Goal: Information Seeking & Learning: Learn about a topic

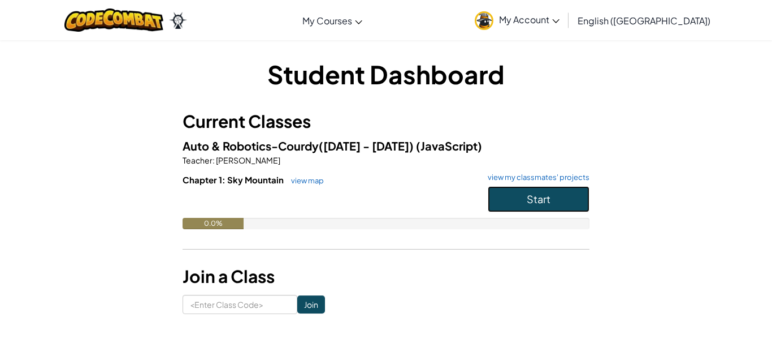
click at [544, 197] on span "Start" at bounding box center [539, 198] width 24 height 13
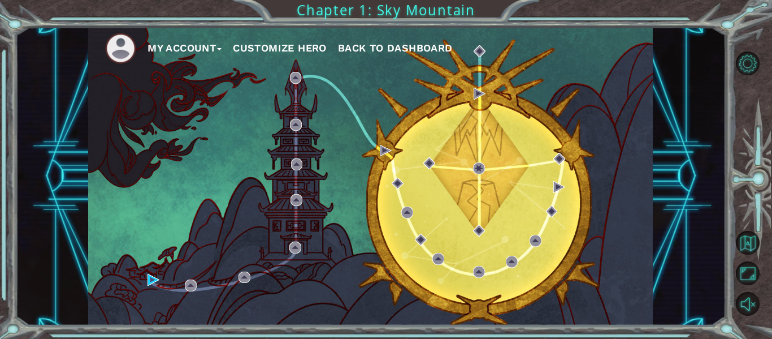
click at [280, 46] on button "Customize Hero" at bounding box center [280, 48] width 94 height 17
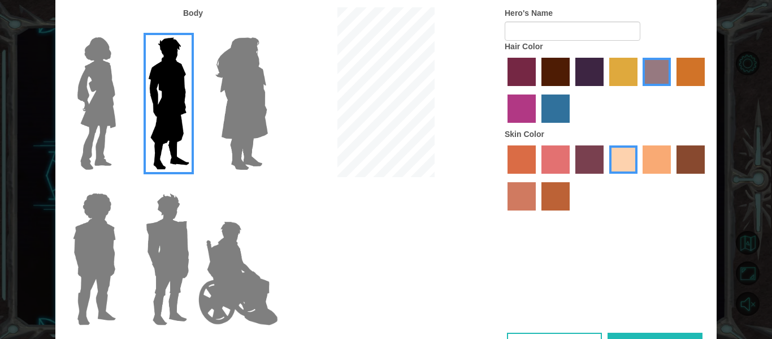
click at [212, 288] on img at bounding box center [238, 272] width 89 height 113
click at [267, 185] on input "Hero Jamie" at bounding box center [267, 185] width 0 height 0
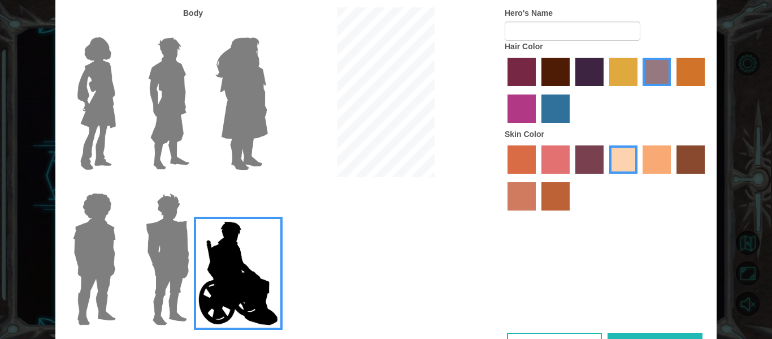
click at [179, 275] on img at bounding box center [167, 258] width 53 height 141
click at [194, 185] on input "Hero Garnet" at bounding box center [194, 185] width 0 height 0
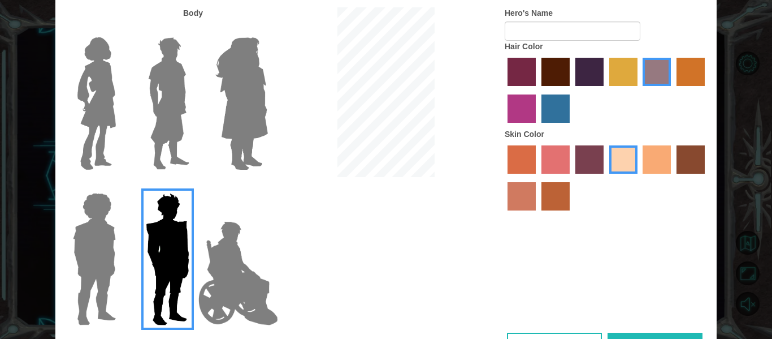
click at [560, 199] on label "smoke tree skin color" at bounding box center [556, 196] width 28 height 28
click at [538, 214] on input "smoke tree skin color" at bounding box center [538, 214] width 0 height 0
click at [519, 193] on label "burning sand skin color" at bounding box center [522, 196] width 28 height 28
click at [707, 177] on input "burning sand skin color" at bounding box center [707, 177] width 0 height 0
click at [592, 79] on label "hot purple hair color" at bounding box center [589, 72] width 28 height 28
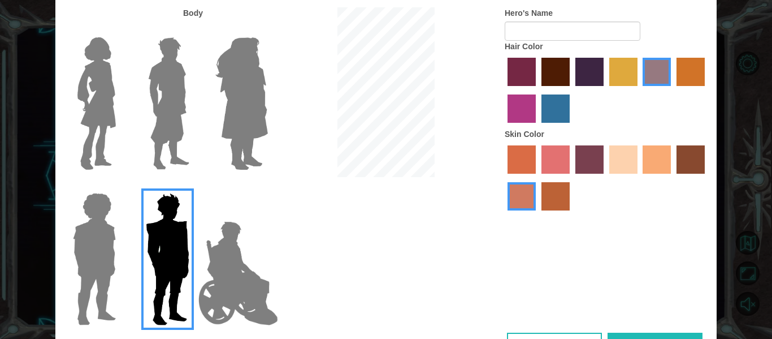
click at [571, 90] on input "hot purple hair color" at bounding box center [571, 90] width 0 height 0
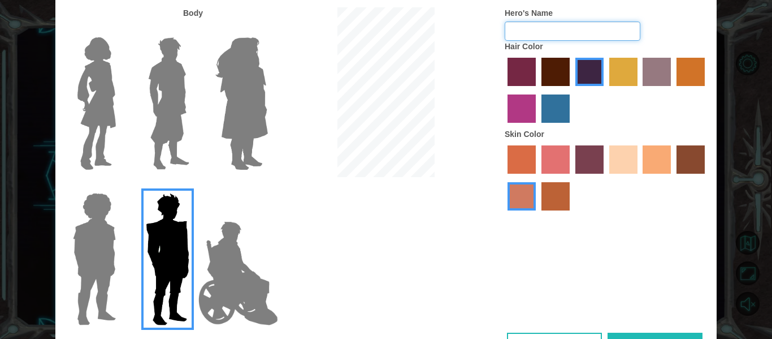
click at [543, 34] on input "Hero's Name" at bounding box center [573, 30] width 136 height 19
type input "G_MAN"
drag, startPoint x: 528, startPoint y: 258, endPoint x: 525, endPoint y: 252, distance: 6.6
click at [525, 252] on div "Body Hero's Name G_MAN Hair Color Skin Color" at bounding box center [385, 169] width 661 height 325
drag, startPoint x: 688, startPoint y: 226, endPoint x: 689, endPoint y: 162, distance: 64.4
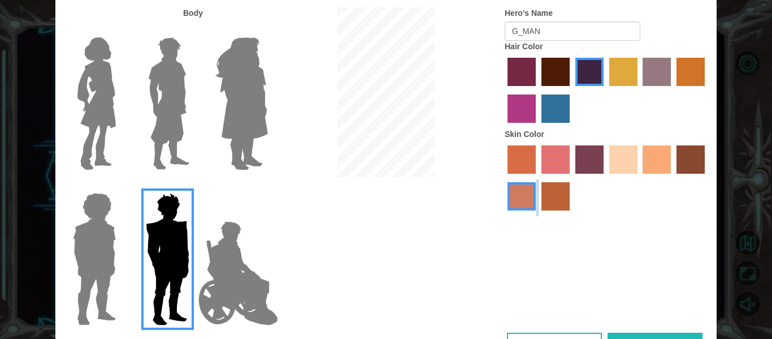
click at [689, 162] on div "Body Hero's Name G_MAN Hair Color Skin Color" at bounding box center [385, 169] width 661 height 325
drag, startPoint x: 60, startPoint y: 193, endPoint x: 49, endPoint y: 151, distance: 43.5
click at [49, 151] on div "Customize Your Hero Body Hero's Name G_MAN Hair Color Skin Color Cancel Done" at bounding box center [386, 169] width 772 height 339
click at [378, 227] on div "Body Hero's Name G_MAN Hair Color Skin Color" at bounding box center [385, 169] width 661 height 325
click at [638, 335] on button "Done" at bounding box center [655, 344] width 95 height 25
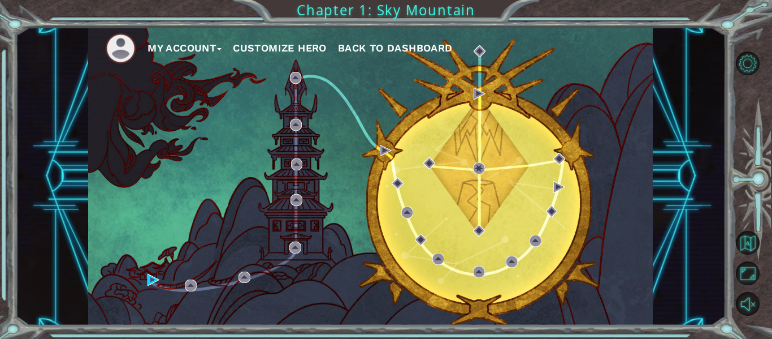
click at [278, 51] on button "Customize Hero" at bounding box center [280, 48] width 94 height 17
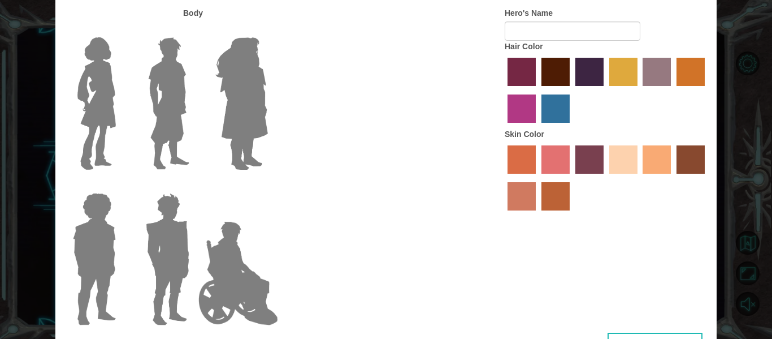
type input "G_MAN"
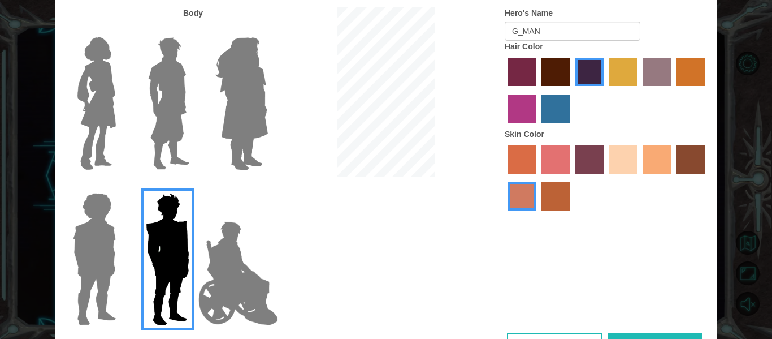
click at [522, 337] on button "Cancel" at bounding box center [554, 344] width 95 height 25
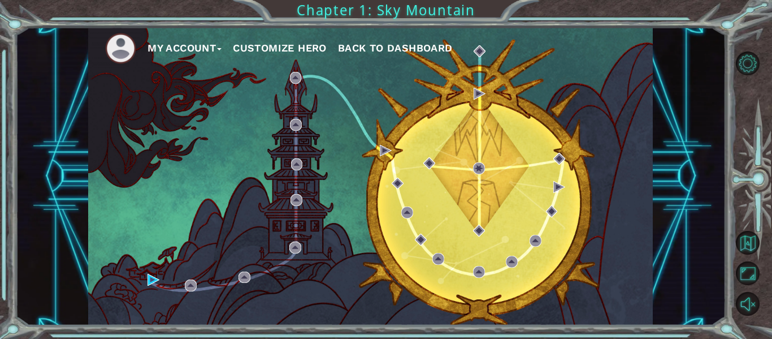
click at [425, 45] on span "Back to Dashboard" at bounding box center [395, 48] width 115 height 12
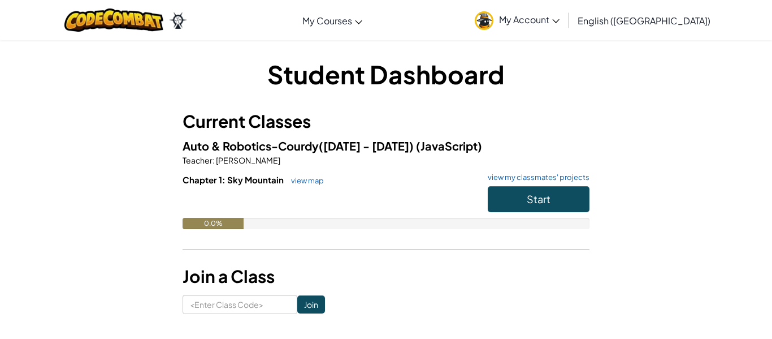
click at [553, 184] on h6 "Chapter 1: Sky Mountain view map view my classmates' projects" at bounding box center [386, 180] width 407 height 12
click at [553, 185] on h6 "Chapter 1: Sky Mountain view map view my classmates' projects" at bounding box center [386, 180] width 407 height 12
click at [674, 165] on div "Student Dashboard Current Classes Auto & Robotics-Courdy([DATE] - [DATE]) (Java…" at bounding box center [385, 185] width 661 height 257
click at [541, 203] on span "Start" at bounding box center [539, 198] width 24 height 13
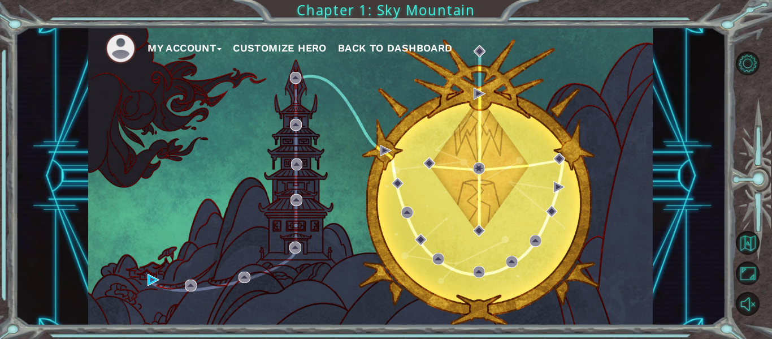
click at [282, 51] on button "Customize Hero" at bounding box center [280, 48] width 94 height 17
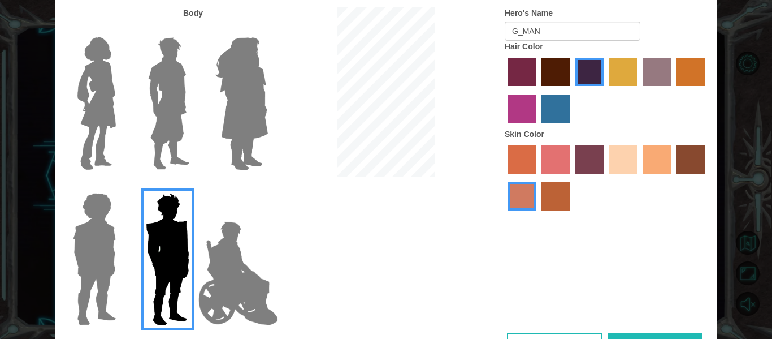
click at [634, 337] on button "Done" at bounding box center [655, 344] width 95 height 25
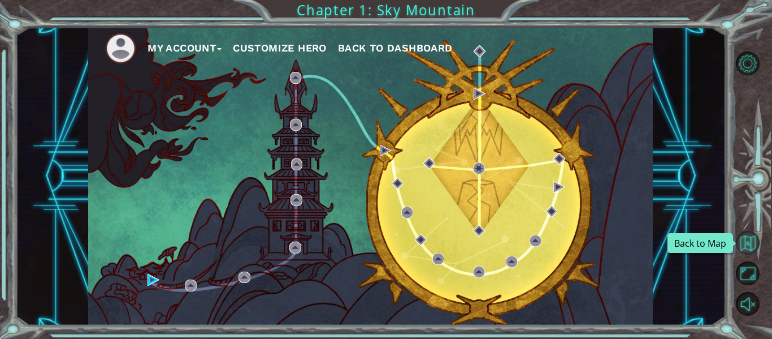
click at [742, 236] on button "Back to Map" at bounding box center [748, 243] width 24 height 24
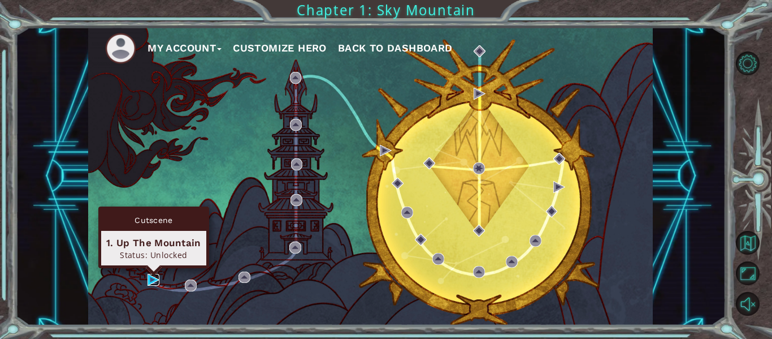
click at [149, 277] on img at bounding box center [154, 280] width 12 height 12
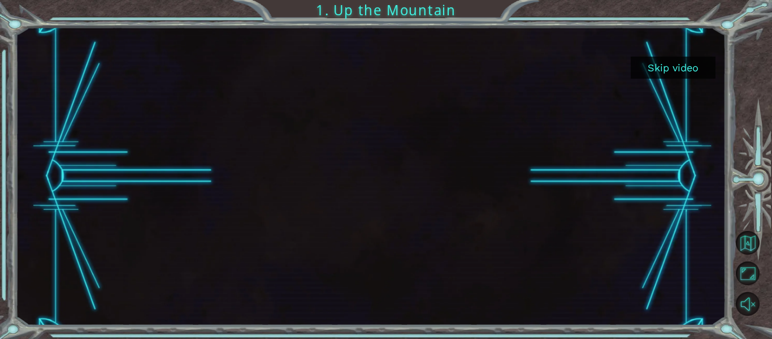
click at [684, 67] on button "Skip video" at bounding box center [673, 68] width 85 height 22
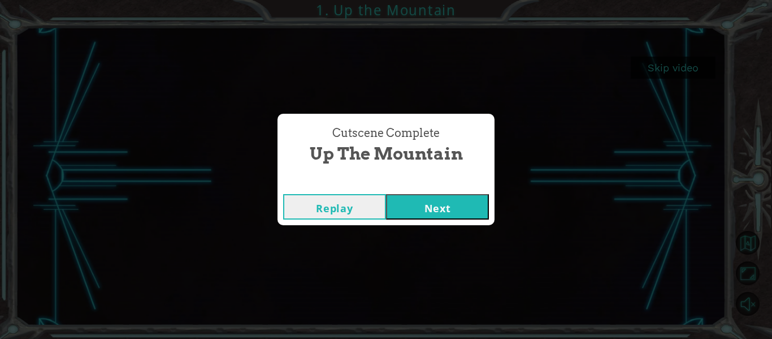
click at [426, 210] on button "Next" at bounding box center [437, 206] width 103 height 25
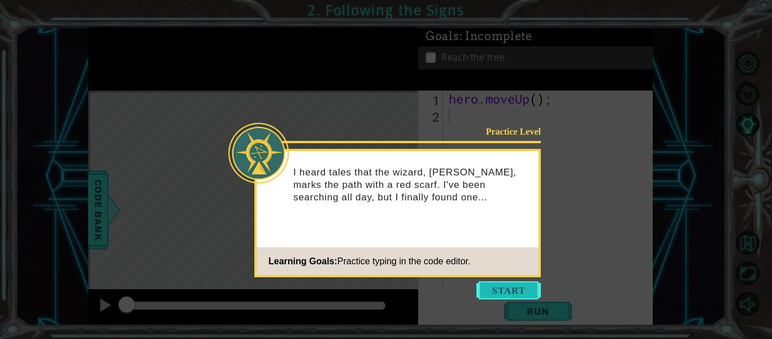
click at [508, 288] on button "Start" at bounding box center [509, 290] width 64 height 18
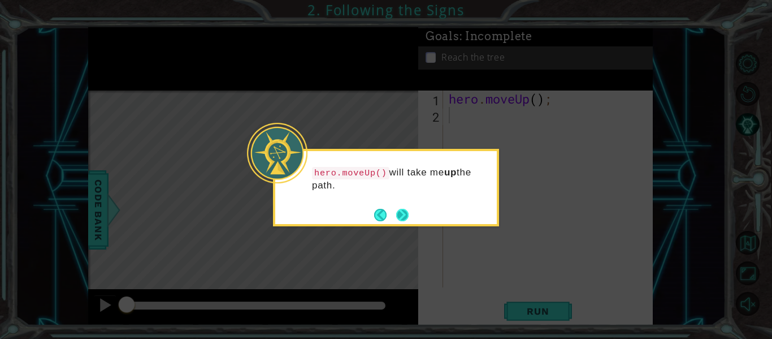
click at [395, 215] on button "Next" at bounding box center [402, 214] width 15 height 15
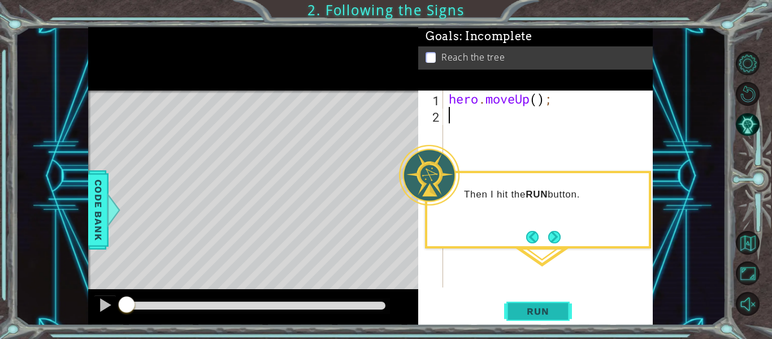
click at [556, 311] on span "Run" at bounding box center [538, 310] width 45 height 11
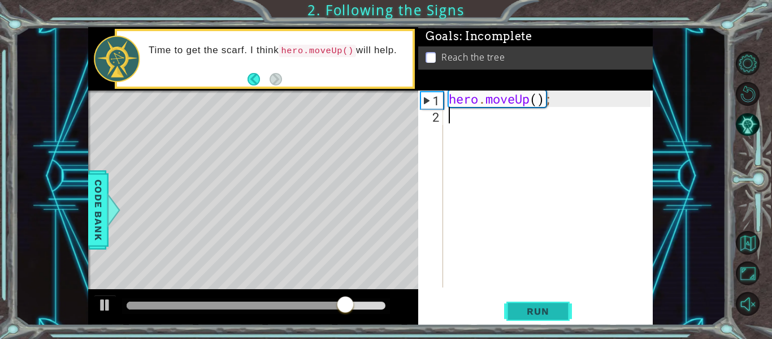
click at [519, 314] on span "Run" at bounding box center [538, 310] width 45 height 11
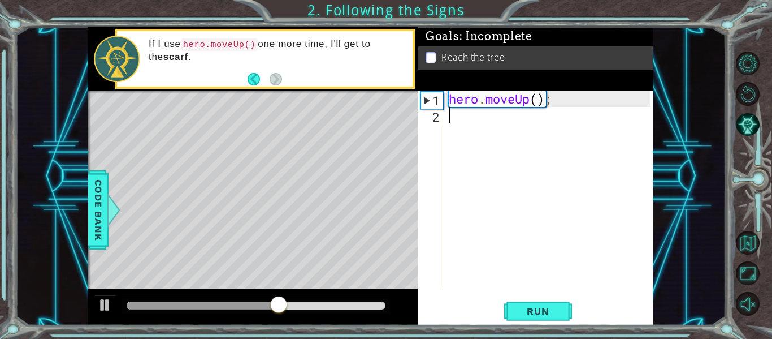
click at [425, 98] on div "1" at bounding box center [432, 100] width 22 height 16
click at [536, 317] on span "Run" at bounding box center [538, 310] width 45 height 11
click at [519, 94] on div "hero . moveUp ( ) ;" at bounding box center [552, 204] width 210 height 229
click at [534, 100] on div "hero . moveUp ( ) ;" at bounding box center [552, 204] width 210 height 229
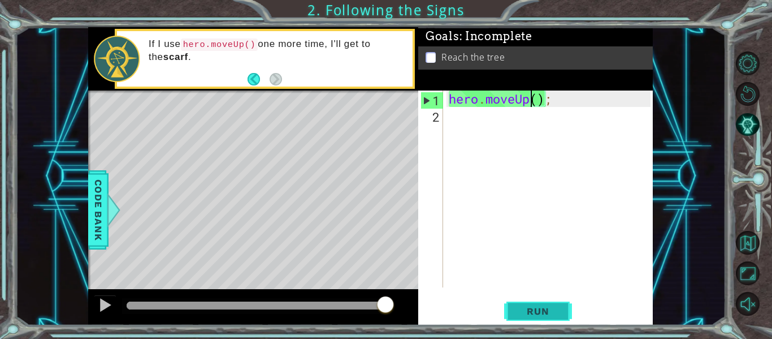
click at [527, 311] on span "Run" at bounding box center [538, 310] width 45 height 11
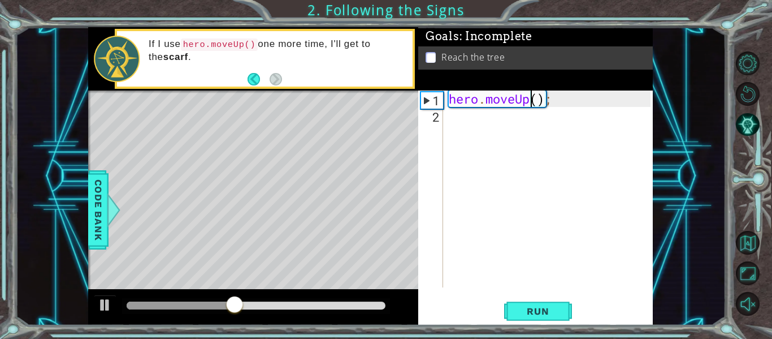
click at [425, 102] on div "1" at bounding box center [432, 100] width 22 height 16
type textarea "hero.moveUp();"
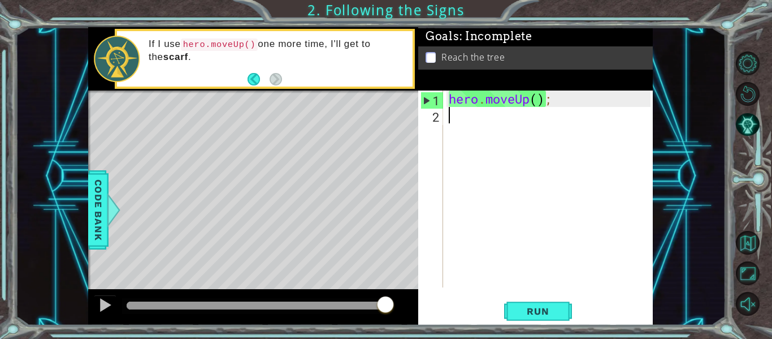
click at [454, 119] on div "hero . moveUp ( ) ;" at bounding box center [552, 204] width 210 height 229
type textarea "h"
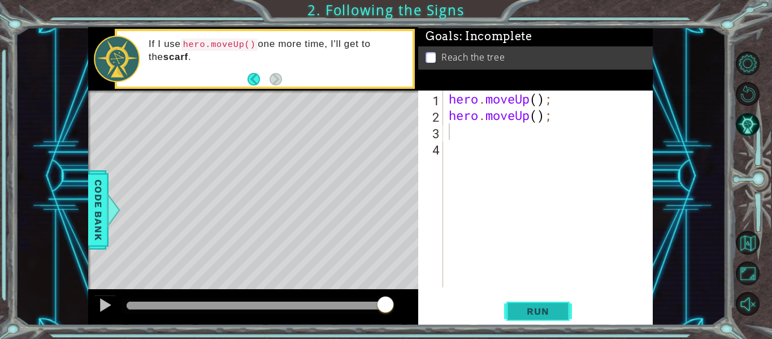
click at [526, 313] on span "Run" at bounding box center [538, 310] width 45 height 11
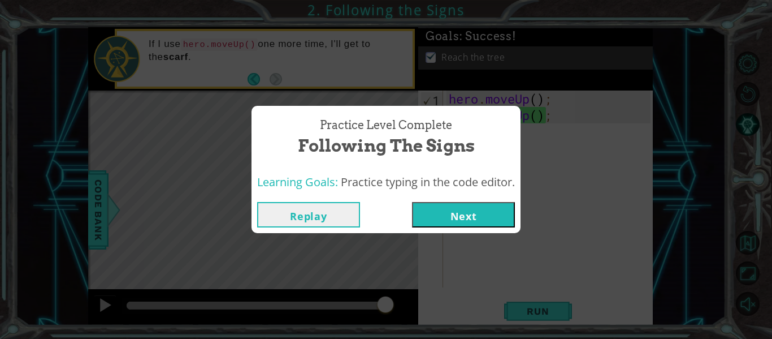
click at [453, 216] on button "Next" at bounding box center [463, 214] width 103 height 25
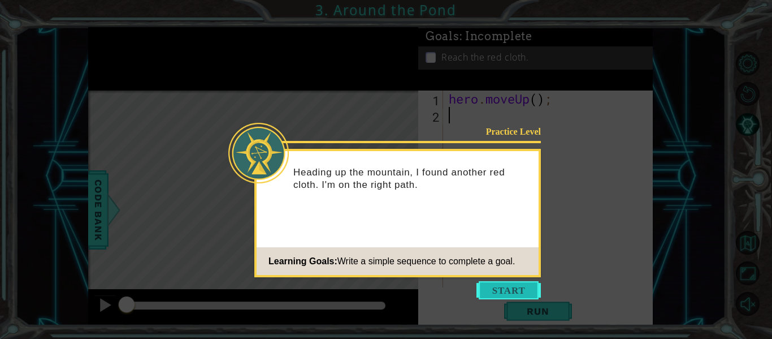
click at [487, 296] on button "Start" at bounding box center [509, 290] width 64 height 18
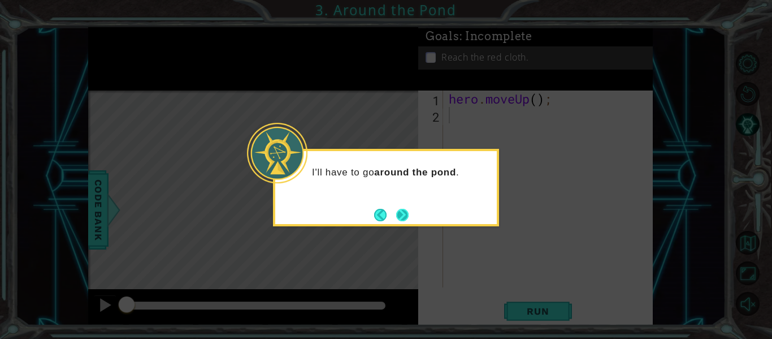
click at [400, 213] on button "Next" at bounding box center [403, 215] width 16 height 16
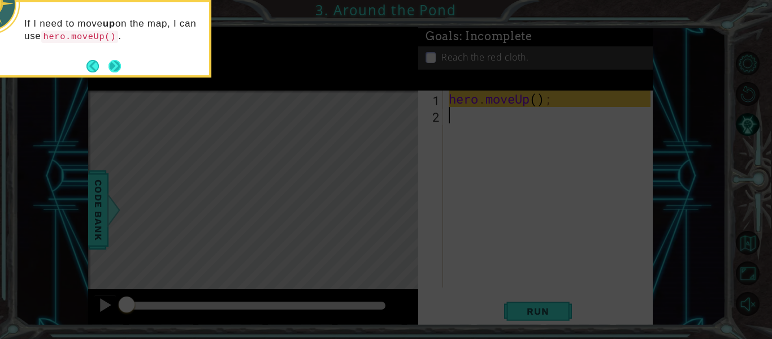
click at [109, 67] on button "Next" at bounding box center [114, 66] width 16 height 16
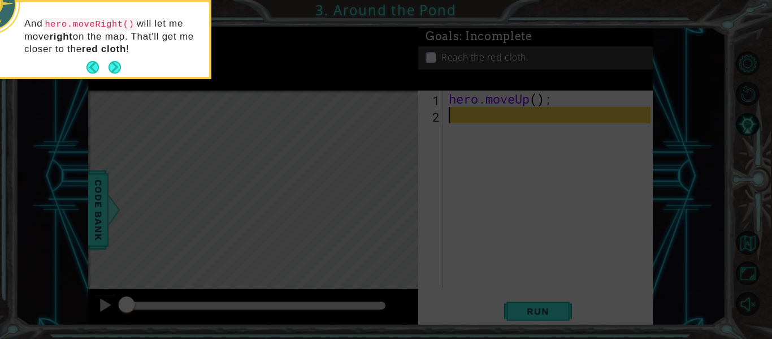
click at [109, 67] on button "Next" at bounding box center [114, 67] width 19 height 19
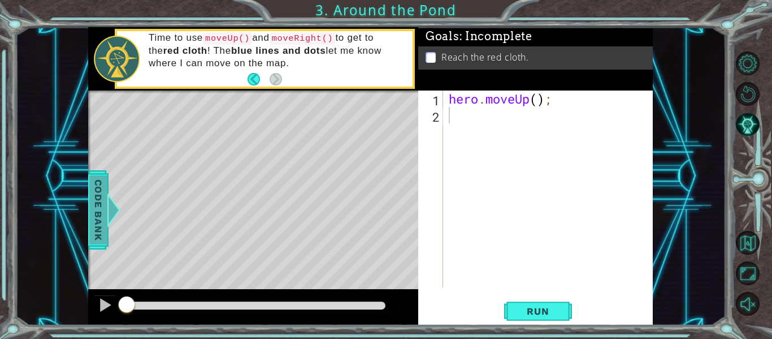
click at [105, 196] on span "Code Bank" at bounding box center [98, 209] width 18 height 69
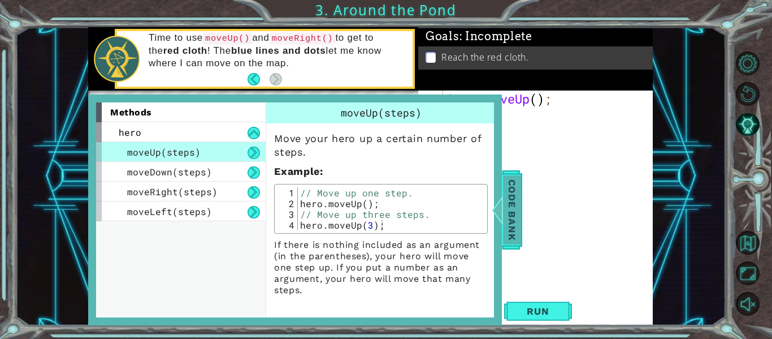
click at [516, 224] on span "Code Bank" at bounding box center [512, 209] width 18 height 69
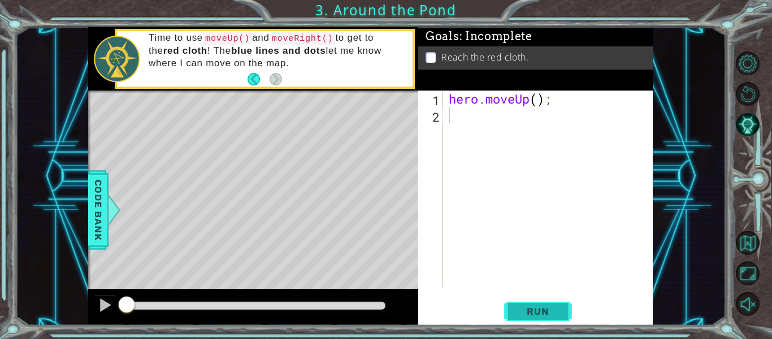
click at [513, 317] on button "Run" at bounding box center [538, 311] width 68 height 23
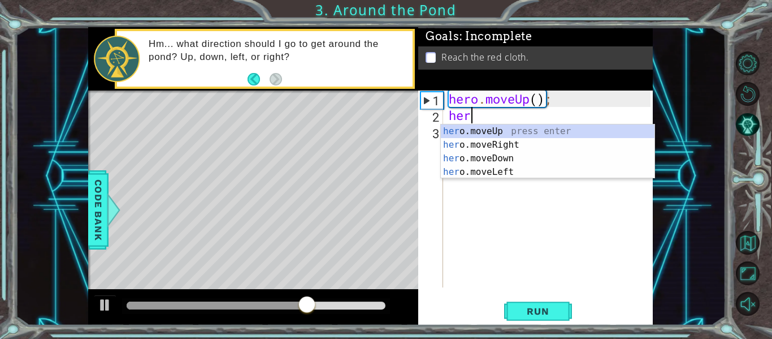
scroll to position [0, 1]
type textarea "hero"
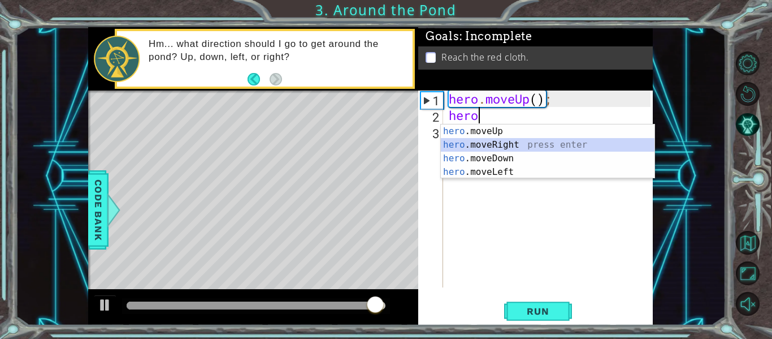
click at [478, 145] on div "hero .moveUp press enter hero .moveRight press enter hero .moveDown press enter…" at bounding box center [548, 164] width 214 height 81
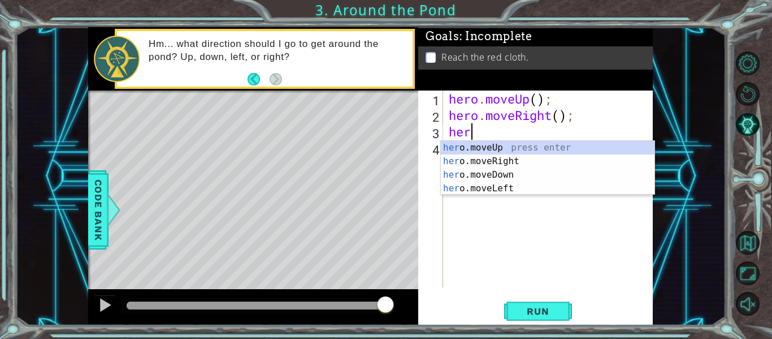
type textarea "hero"
click at [464, 145] on div "hero .moveUp press enter hero .moveRight press enter hero .moveDown press enter…" at bounding box center [548, 181] width 214 height 81
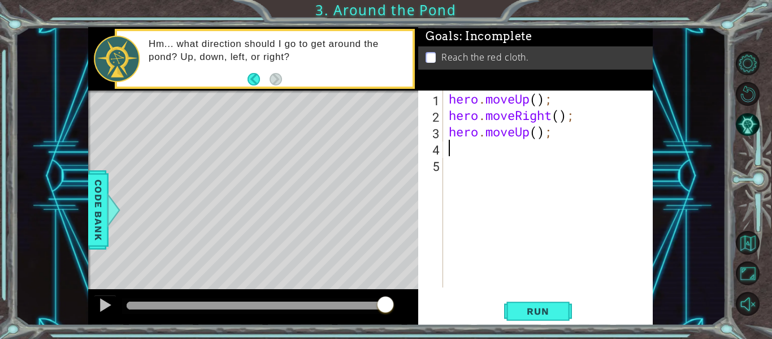
scroll to position [0, 0]
click at [464, 145] on div "hero . moveUp ( ) ; hero . moveRight ( ) ; hero . moveUp ( ) ;" at bounding box center [552, 204] width 210 height 229
click at [538, 133] on div "hero . moveUp ( ) ; hero . moveRight ( ) ; hero . moveUp ( ) ;" at bounding box center [552, 204] width 210 height 229
type textarea "hero.moveUp(2);"
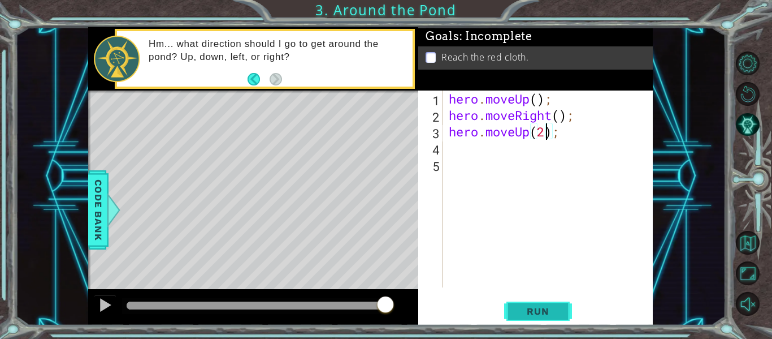
click at [547, 314] on span "Run" at bounding box center [538, 310] width 45 height 11
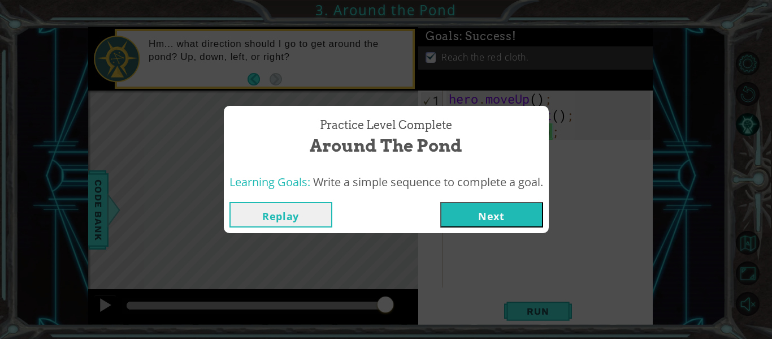
click at [479, 219] on button "Next" at bounding box center [491, 214] width 103 height 25
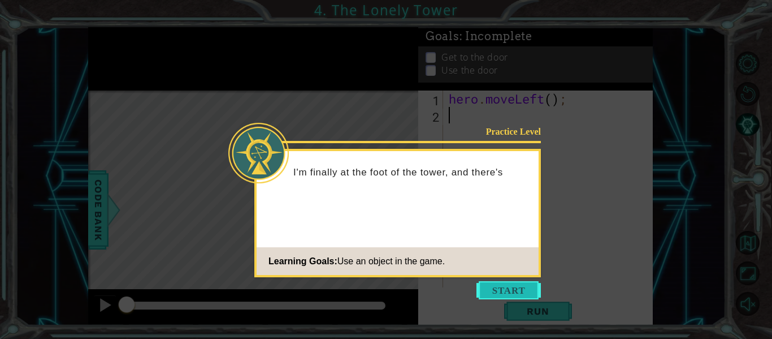
click at [484, 282] on button "Start" at bounding box center [509, 290] width 64 height 18
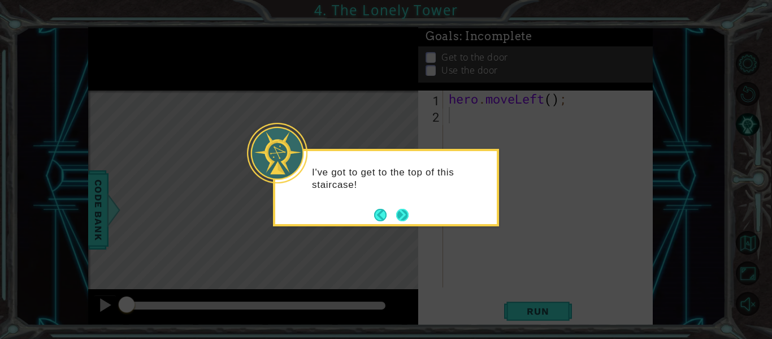
click at [402, 209] on button "Next" at bounding box center [403, 214] width 14 height 14
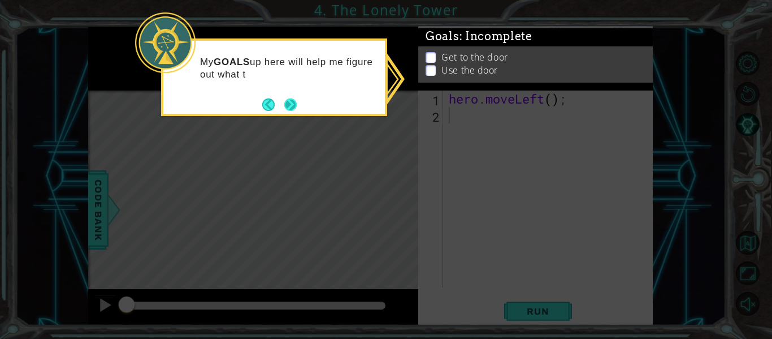
click at [289, 102] on button "Next" at bounding box center [291, 105] width 14 height 14
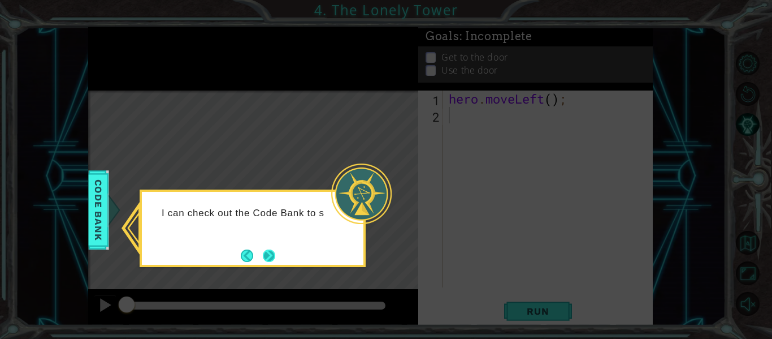
click at [275, 250] on button "Next" at bounding box center [269, 255] width 12 height 12
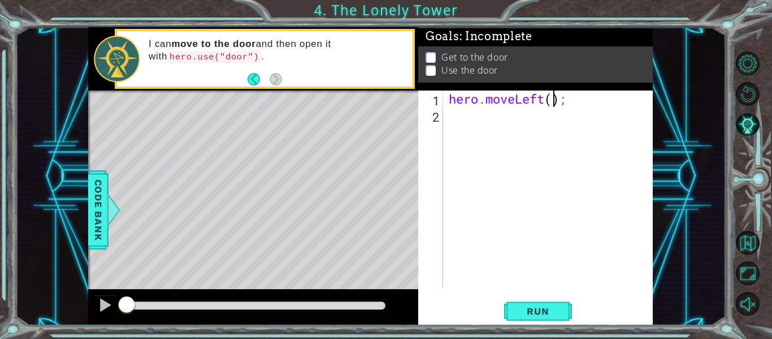
click at [555, 102] on div "hero . moveLeft ( ) ;" at bounding box center [552, 204] width 210 height 229
type textarea "hero.moveLeft(2);"
click at [451, 114] on div "hero . moveLeft ( 2 ) ;" at bounding box center [552, 204] width 210 height 229
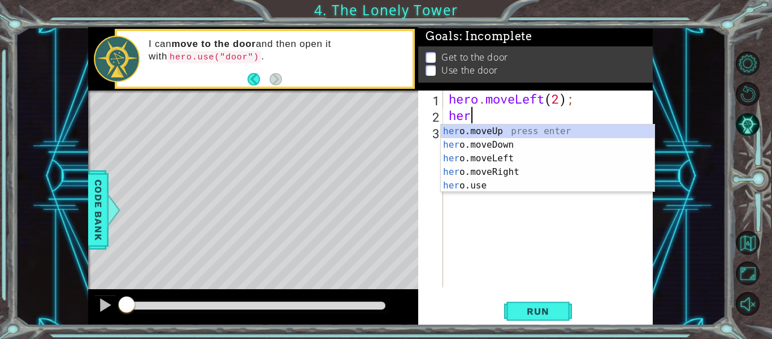
scroll to position [0, 1]
type textarea "hero"
click at [471, 129] on div "hero .moveUp press enter hero .moveDown press enter hero .moveLeft press enter …" at bounding box center [548, 171] width 214 height 95
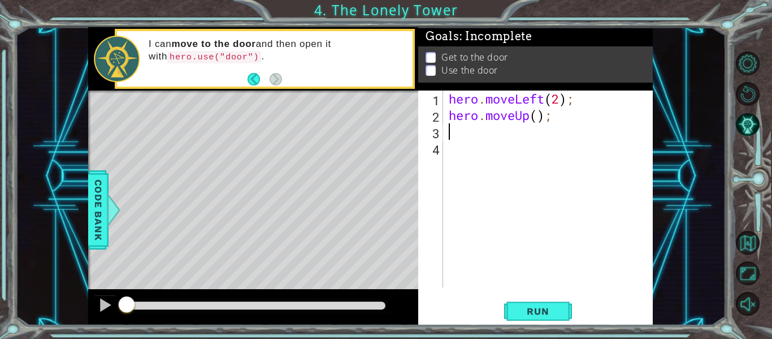
click at [536, 116] on div "hero . moveLeft ( 2 ) ; hero . moveUp ( ) ;" at bounding box center [552, 204] width 210 height 229
type textarea "hero.moveUp(2);"
click at [457, 131] on div "hero . moveLeft ( 2 ) ; hero . moveUp ( 2 ) ;" at bounding box center [552, 204] width 210 height 229
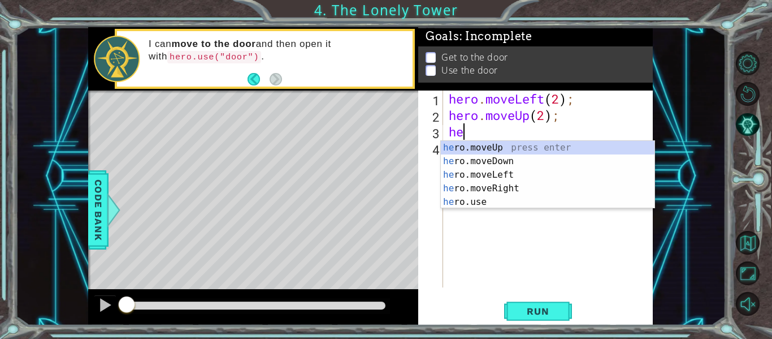
type textarea "her"
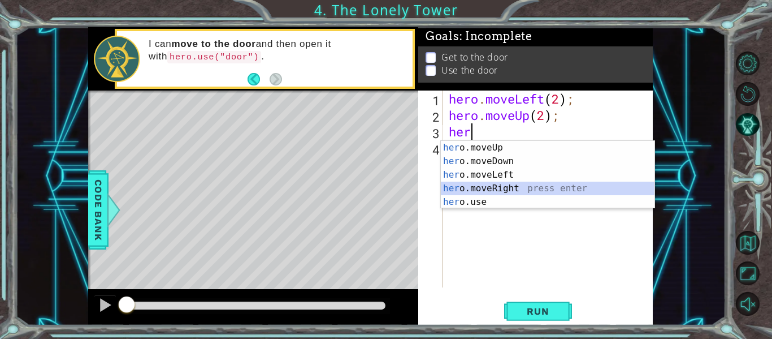
click at [483, 187] on div "her o.moveUp press enter her o.moveDown press enter her o.moveLeft press enter …" at bounding box center [548, 188] width 214 height 95
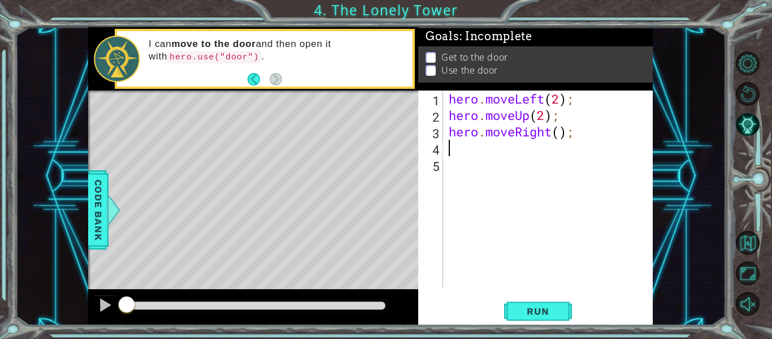
click at [560, 134] on div "hero . moveLeft ( 2 ) ; hero . moveUp ( 2 ) ; hero . moveRight ( ) ;" at bounding box center [552, 204] width 210 height 229
type textarea "hero.moveRight(2);"
click at [447, 153] on div "hero . moveLeft ( 2 ) ; hero . moveUp ( 2 ) ; hero . moveRight ( 2 ) ;" at bounding box center [552, 204] width 210 height 229
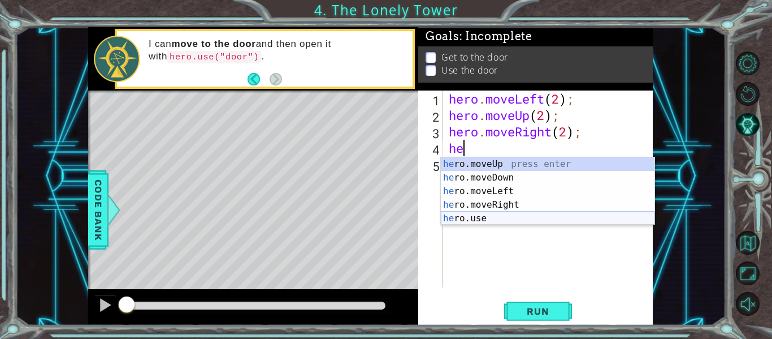
click at [472, 218] on div "he ro.moveUp press enter he ro.moveDown press enter he ro.moveLeft press enter …" at bounding box center [548, 204] width 214 height 95
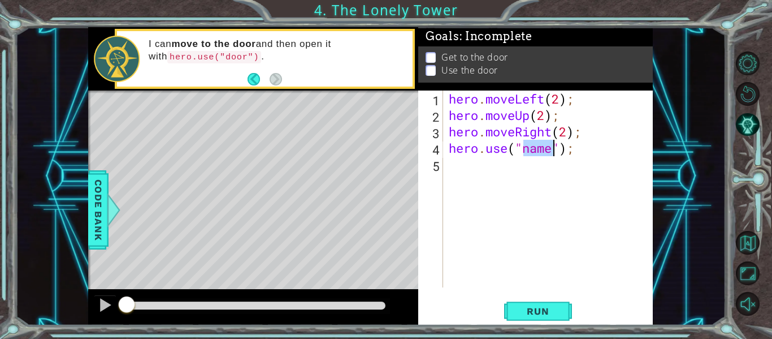
click at [547, 148] on div "hero . moveLeft ( 2 ) ; hero . moveUp ( 2 ) ; hero . moveRight ( 2 ) ; hero . u…" at bounding box center [549, 188] width 204 height 197
click at [552, 149] on div "hero . moveLeft ( 2 ) ; hero . moveUp ( 2 ) ; hero . moveRight ( 2 ) ; hero . u…" at bounding box center [552, 204] width 210 height 229
type textarea "hero.use("door");"
click at [537, 314] on span "Run" at bounding box center [538, 310] width 45 height 11
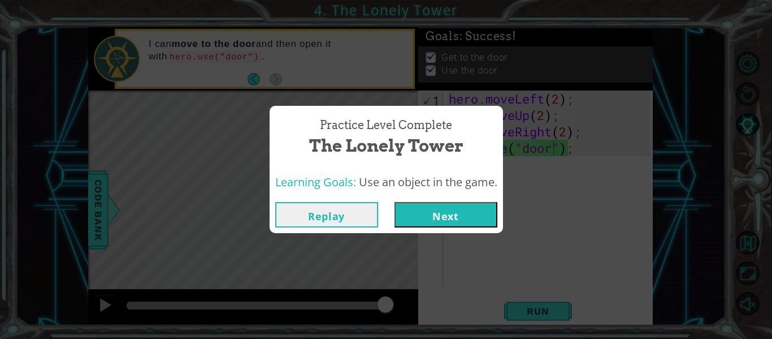
click at [440, 224] on button "Next" at bounding box center [446, 214] width 103 height 25
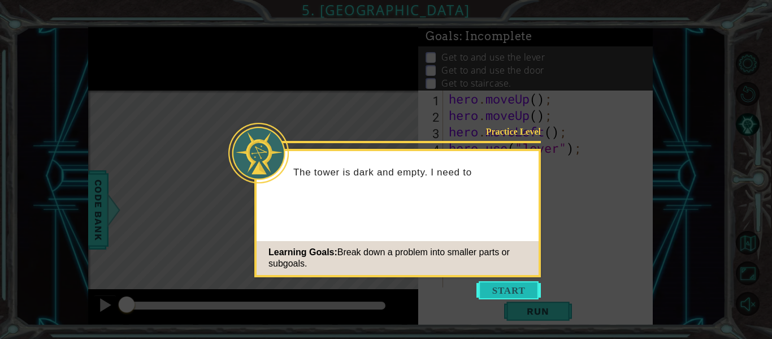
click at [487, 289] on button "Start" at bounding box center [509, 290] width 64 height 18
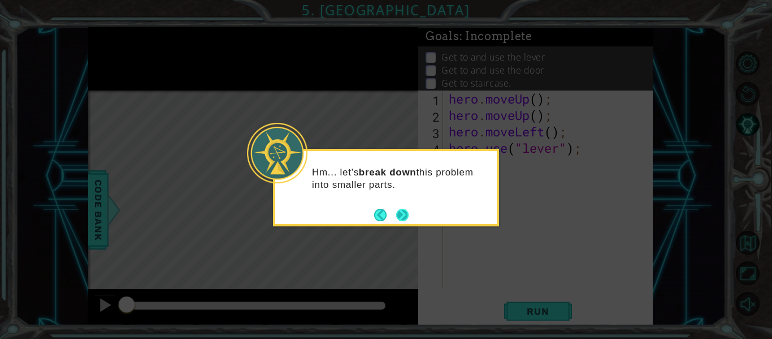
click at [397, 215] on button "Next" at bounding box center [402, 215] width 20 height 20
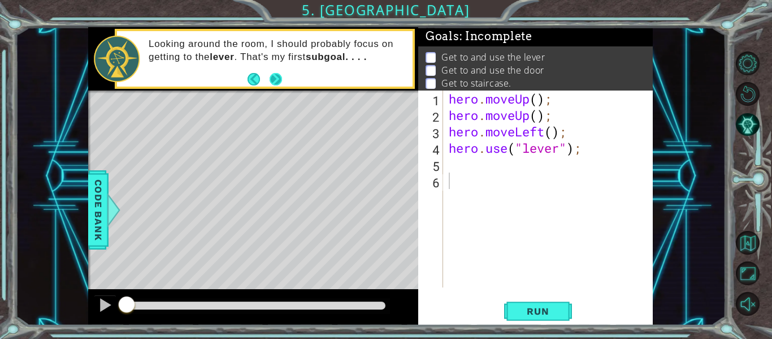
click at [276, 78] on button "Next" at bounding box center [276, 79] width 20 height 20
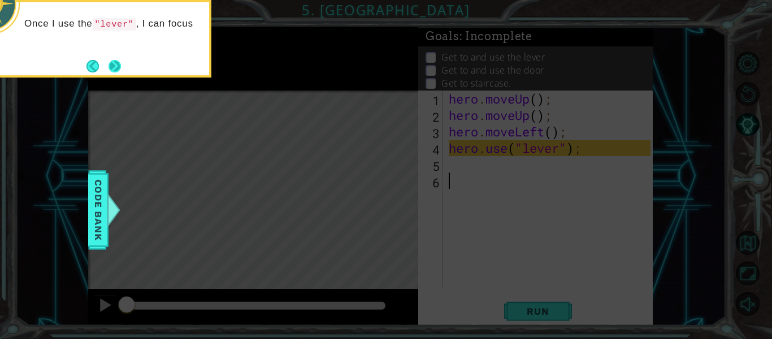
click at [120, 71] on button "Next" at bounding box center [115, 66] width 12 height 12
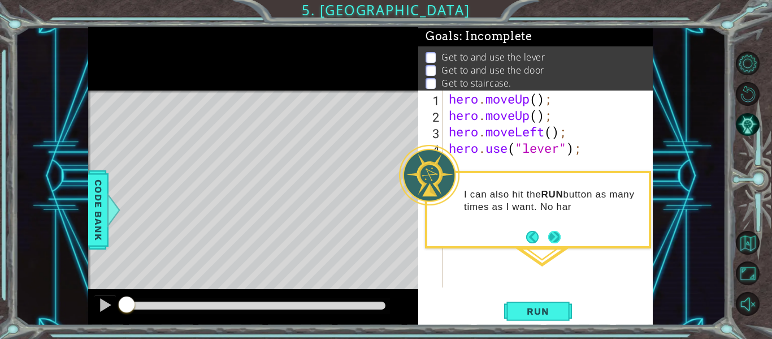
click at [557, 240] on button "Next" at bounding box center [554, 236] width 13 height 13
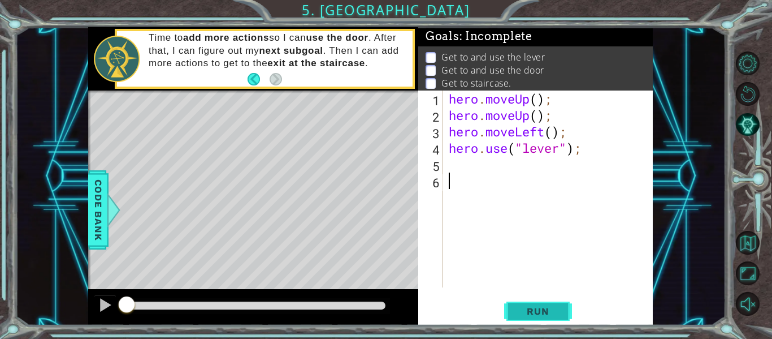
click at [542, 309] on span "Run" at bounding box center [538, 310] width 45 height 11
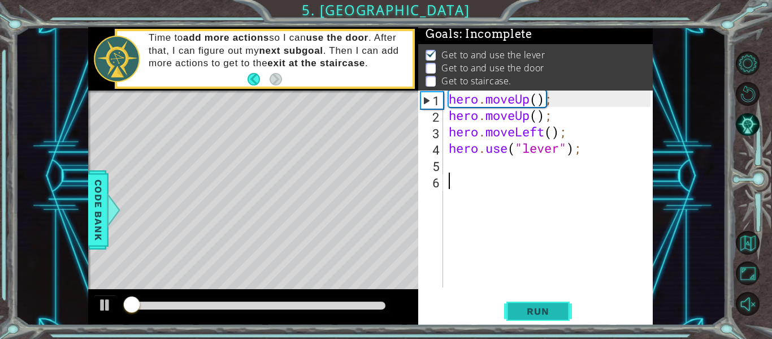
scroll to position [3, 0]
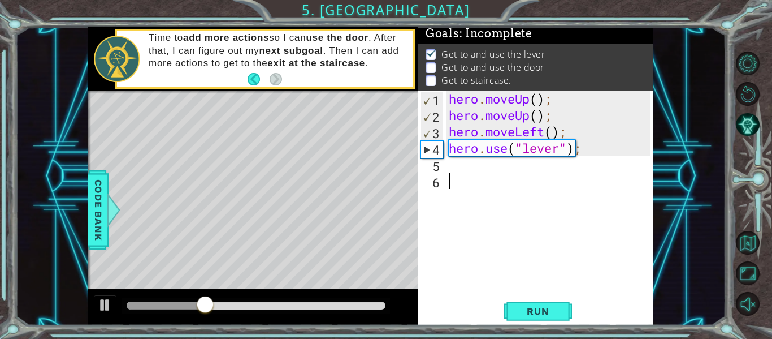
click at [449, 164] on div "hero . moveUp ( ) ; hero . moveUp ( ) ; hero . moveLeft ( ) ; hero . use ( "lev…" at bounding box center [552, 204] width 210 height 229
click at [100, 305] on div at bounding box center [105, 304] width 15 height 15
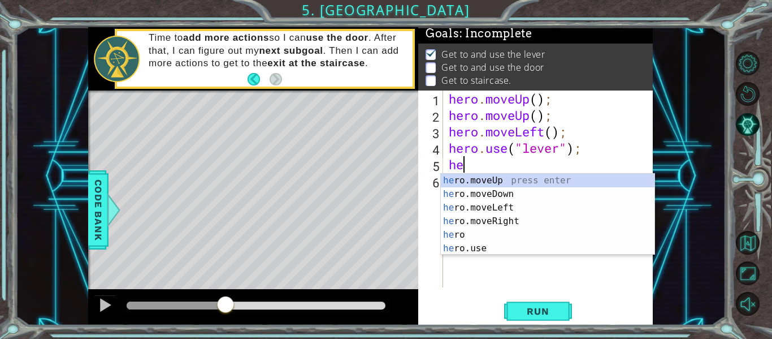
scroll to position [0, 1]
type textarea "hero"
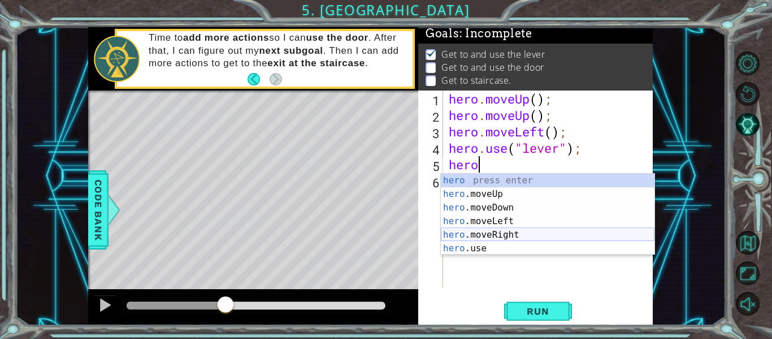
click at [500, 233] on div "hero press enter hero .moveUp press enter hero .moveDown press enter hero .move…" at bounding box center [548, 228] width 214 height 109
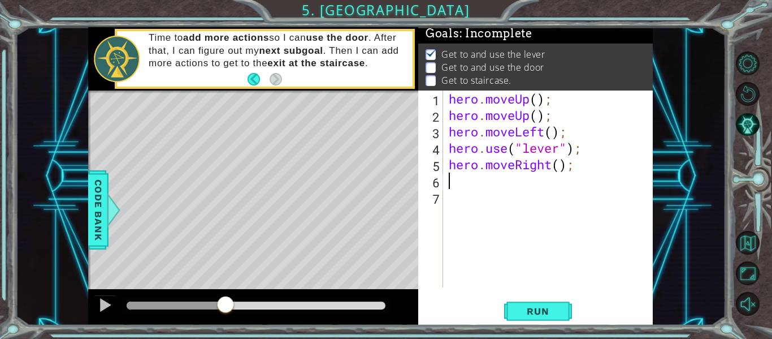
scroll to position [0, 0]
click at [560, 167] on div "hero . moveUp ( ) ; hero . moveUp ( ) ; hero . moveLeft ( ) ; hero . use ( "lev…" at bounding box center [552, 204] width 210 height 229
type textarea "hero.moveRight(3);"
click at [453, 188] on div "hero . moveUp ( ) ; hero . moveUp ( ) ; hero . moveLeft ( ) ; hero . use ( "lev…" at bounding box center [552, 204] width 210 height 229
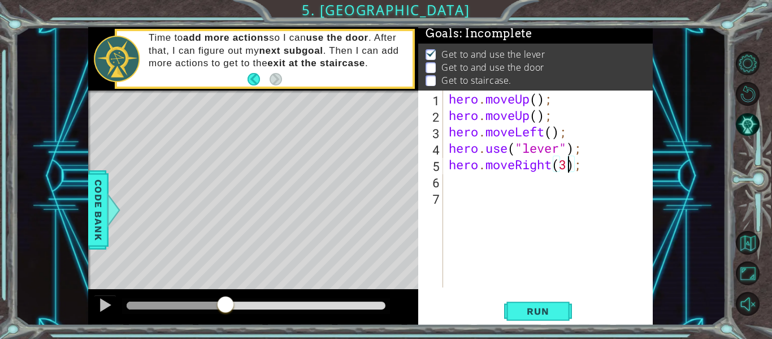
scroll to position [0, 0]
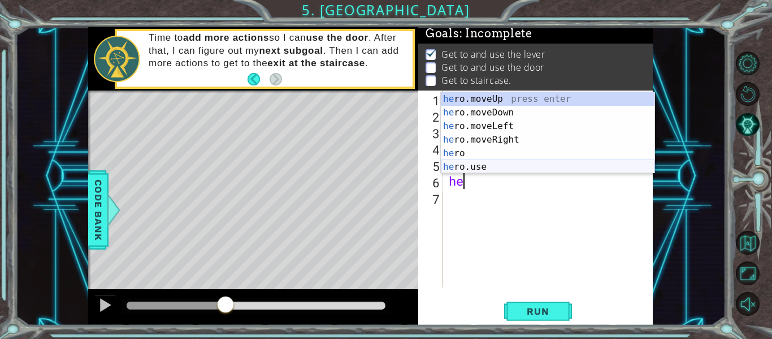
click at [457, 166] on div "he ro.moveUp press enter he ro.moveDown press enter he ro.moveLeft press enter …" at bounding box center [548, 146] width 214 height 109
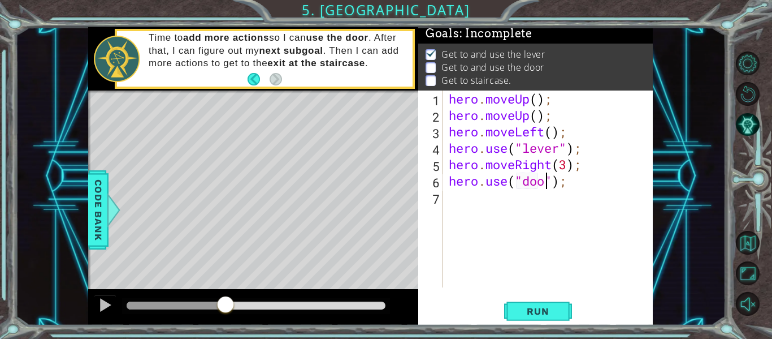
scroll to position [0, 5]
type textarea "hero.use("door");"
click at [534, 316] on span "Run" at bounding box center [538, 310] width 45 height 11
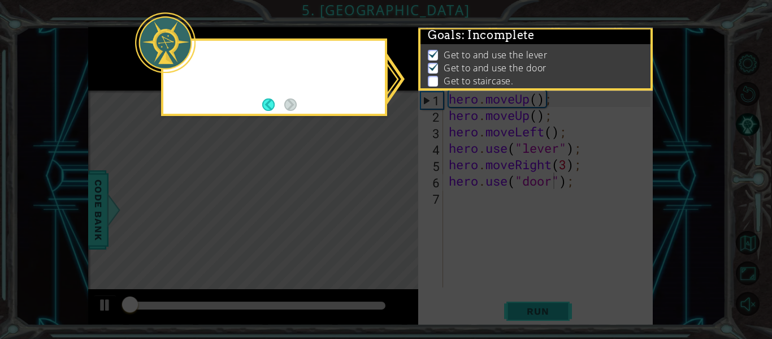
scroll to position [3, 0]
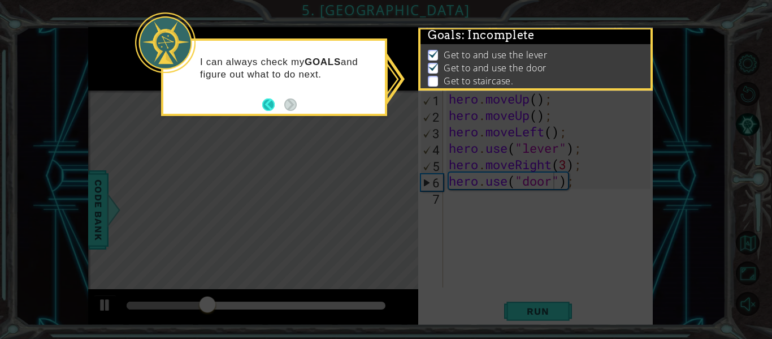
click at [269, 102] on button "Back" at bounding box center [273, 104] width 22 height 12
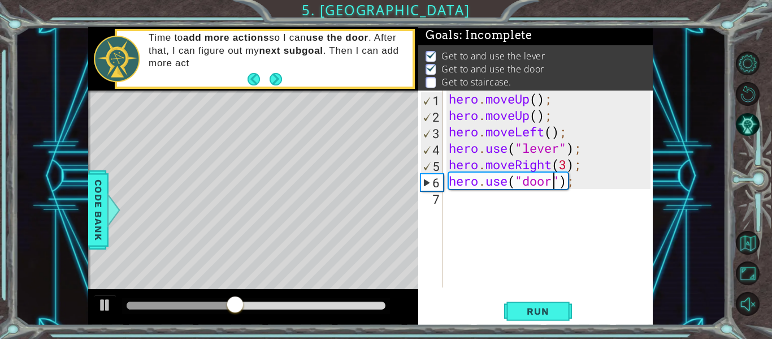
click at [453, 203] on div "hero . moveUp ( ) ; hero . moveUp ( ) ; hero . moveLeft ( ) ; hero . use ( "lev…" at bounding box center [552, 204] width 210 height 229
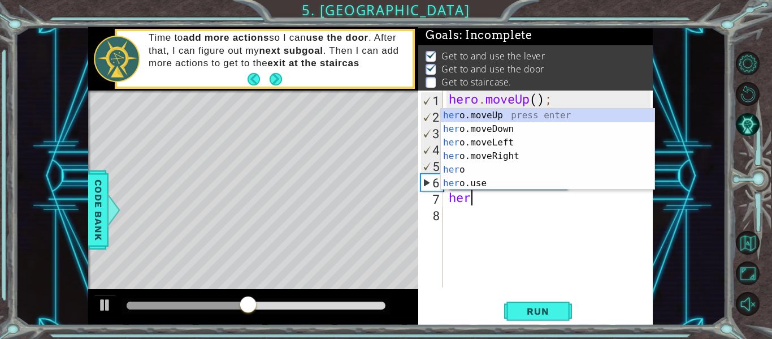
scroll to position [0, 1]
type textarea "hero"
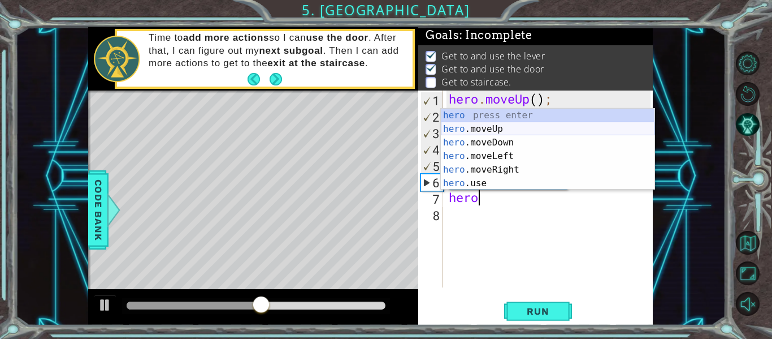
click at [443, 124] on div "hero press enter hero .moveUp press enter hero .moveDown press enter hero .move…" at bounding box center [548, 163] width 214 height 109
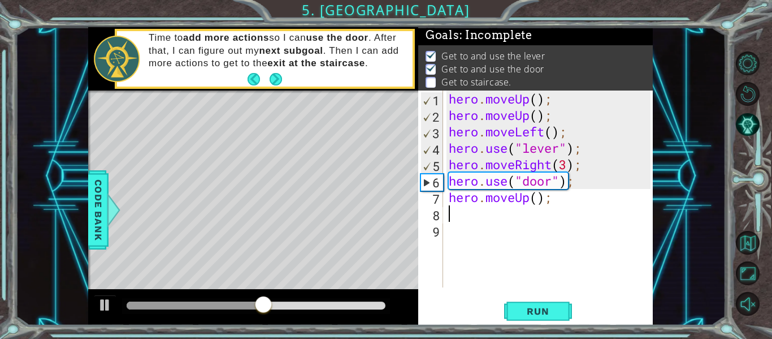
scroll to position [0, 0]
click at [541, 198] on div "hero . moveUp ( ) ; hero . moveUp ( ) ; hero . moveLeft ( ) ; hero . use ( "lev…" at bounding box center [552, 204] width 210 height 229
type textarea "hero.moveUp(2);"
click at [449, 213] on div "hero . moveUp ( ) ; hero . moveUp ( ) ; hero . moveLeft ( ) ; hero . use ( "lev…" at bounding box center [552, 204] width 210 height 229
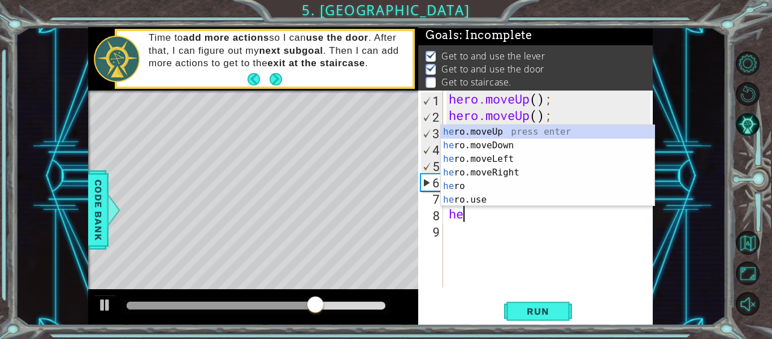
scroll to position [0, 1]
type textarea "hero"
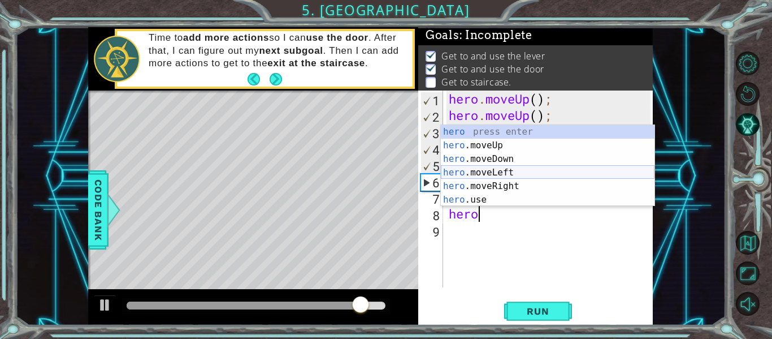
click at [453, 174] on div "hero press enter hero .moveUp press enter hero .moveDown press enter hero .move…" at bounding box center [548, 179] width 214 height 109
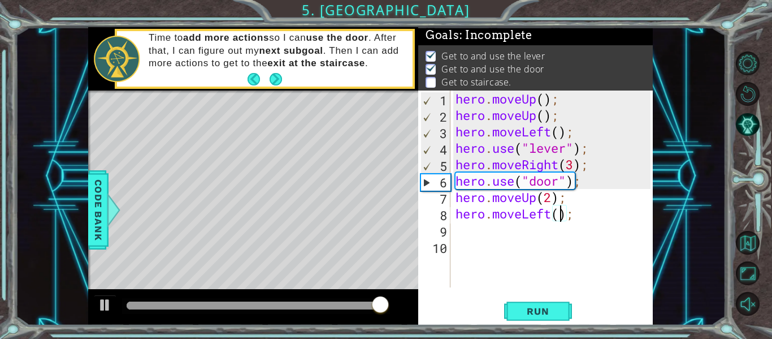
click at [561, 213] on div "hero . moveUp ( ) ; hero . moveUp ( ) ; hero . moveLeft ( ) ; hero . use ( "lev…" at bounding box center [554, 204] width 203 height 229
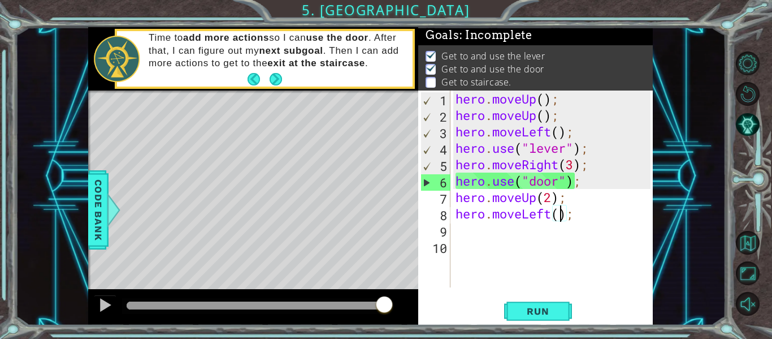
type textarea "hero.moveLeft(3);"
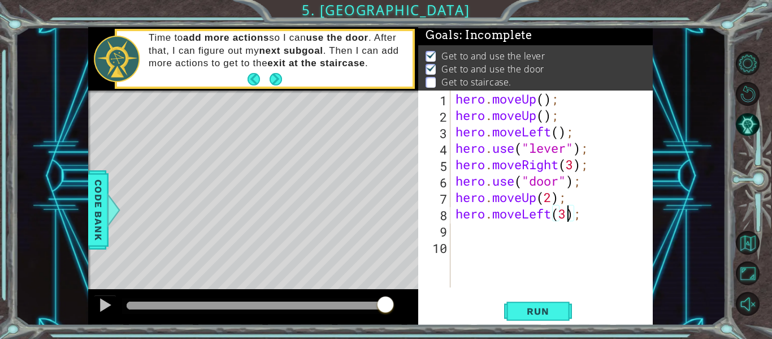
click at [454, 237] on div "hero . moveUp ( ) ; hero . moveUp ( ) ; hero . moveLeft ( ) ; hero . use ( "lev…" at bounding box center [554, 204] width 203 height 229
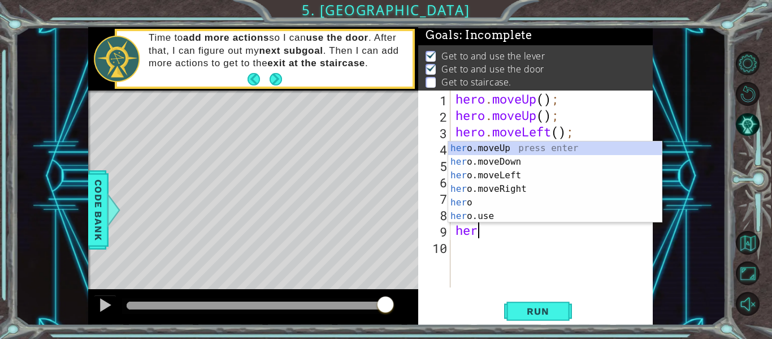
scroll to position [0, 0]
type textarea "h"
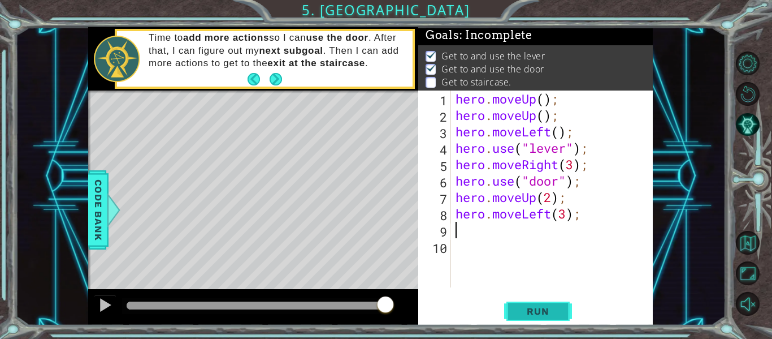
click at [523, 317] on span "Run" at bounding box center [538, 310] width 45 height 11
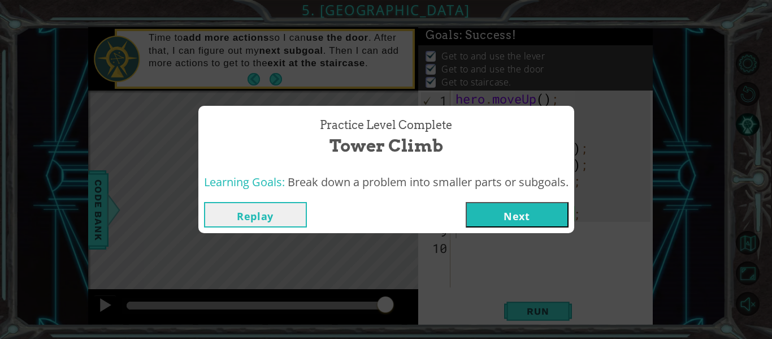
click at [521, 218] on button "Next" at bounding box center [517, 214] width 103 height 25
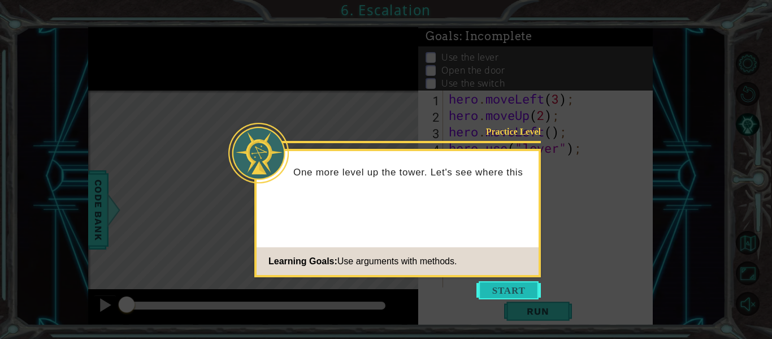
click at [509, 285] on button "Start" at bounding box center [509, 290] width 64 height 18
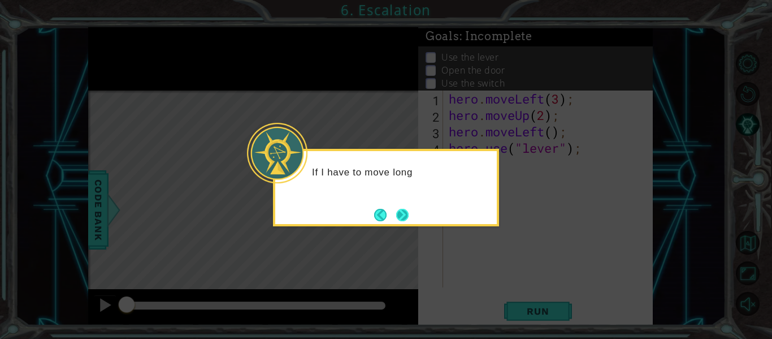
click at [400, 214] on button "Next" at bounding box center [402, 215] width 12 height 12
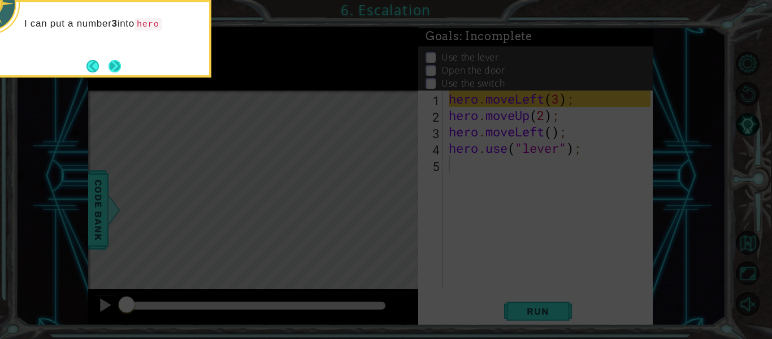
click at [114, 68] on button "Next" at bounding box center [115, 66] width 16 height 16
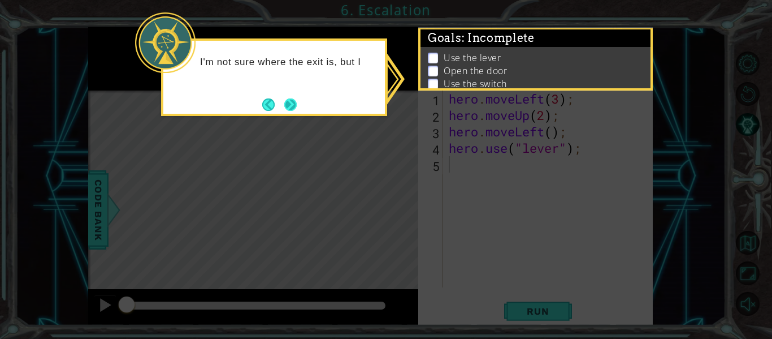
click at [292, 99] on button "Next" at bounding box center [290, 104] width 13 height 13
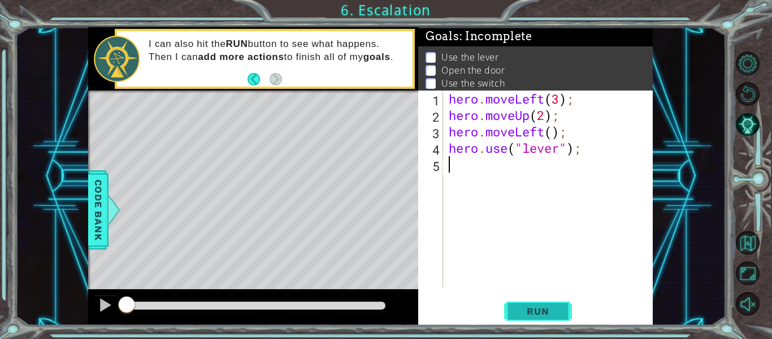
click at [534, 311] on span "Run" at bounding box center [538, 310] width 45 height 11
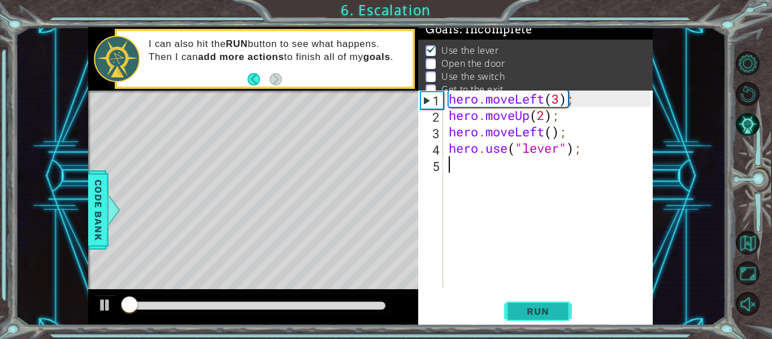
scroll to position [9, 0]
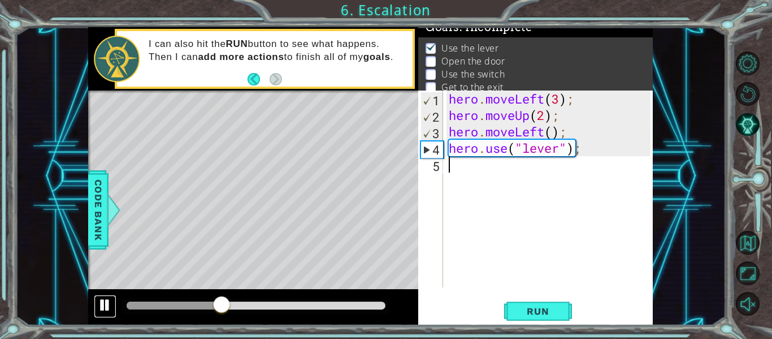
click at [106, 305] on div at bounding box center [105, 304] width 15 height 15
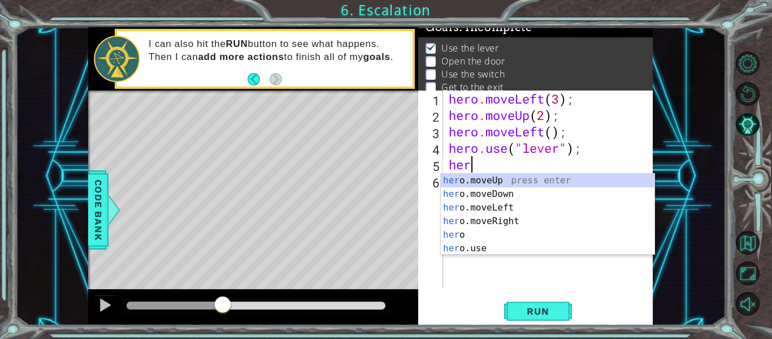
scroll to position [0, 1]
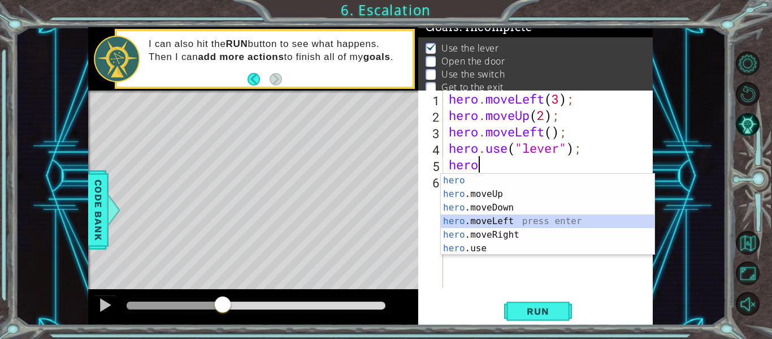
click at [450, 224] on div "hero press enter hero .moveUp press enter hero .moveDown press enter hero .move…" at bounding box center [548, 228] width 214 height 109
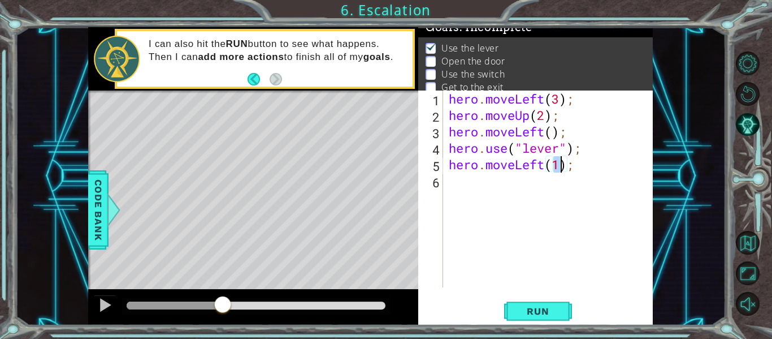
type textarea "hero.moveLeft(1);"
click at [444, 181] on div "hero.moveLeft(1); 1 2 3 4 5 6 hero . moveLeft ( 3 ) ; hero . moveUp ( 2 ) ; her…" at bounding box center [534, 188] width 232 height 197
click at [453, 180] on div "hero . moveLeft ( 3 ) ; hero . moveUp ( 2 ) ; hero . moveLeft ( ) ; hero . use …" at bounding box center [552, 204] width 210 height 229
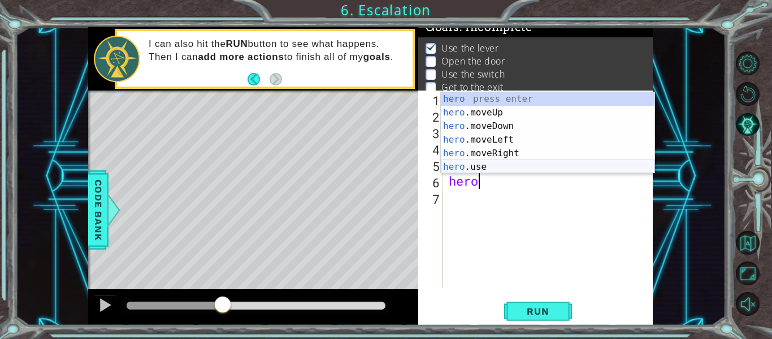
click at [456, 166] on div "hero press enter hero .moveUp press enter hero .moveDown press enter hero .move…" at bounding box center [548, 146] width 214 height 109
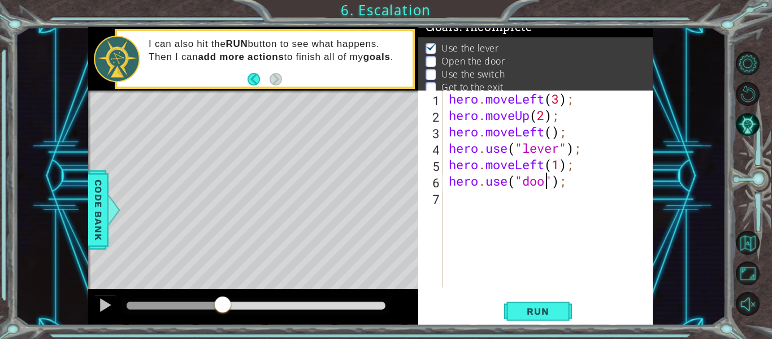
type textarea "hero.use("door");"
click at [451, 194] on div "hero . moveLeft ( 3 ) ; hero . moveUp ( 2 ) ; hero . moveLeft ( ) ; hero . use …" at bounding box center [552, 204] width 210 height 229
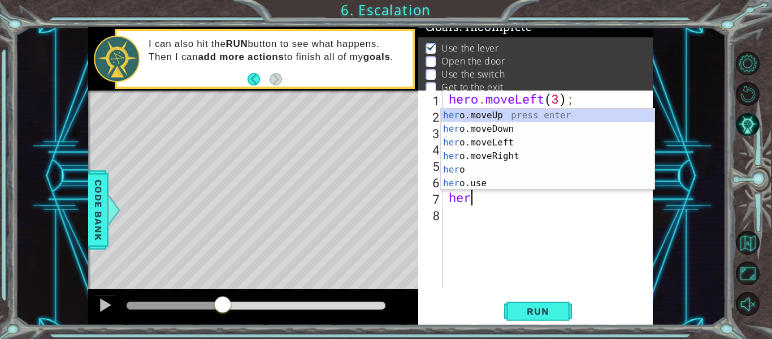
scroll to position [0, 1]
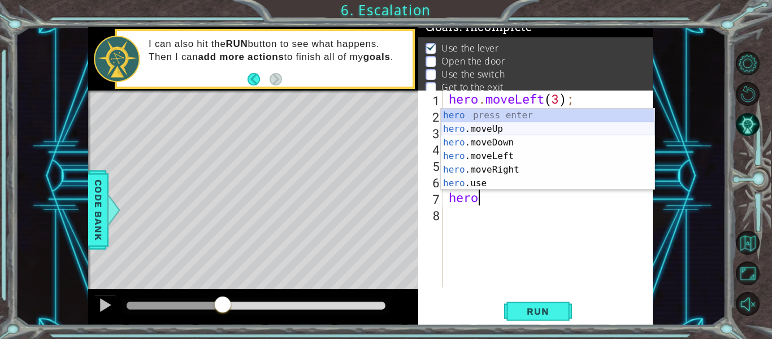
click at [479, 132] on div "hero press enter hero .moveUp press enter hero .moveDown press enter hero .move…" at bounding box center [548, 163] width 214 height 109
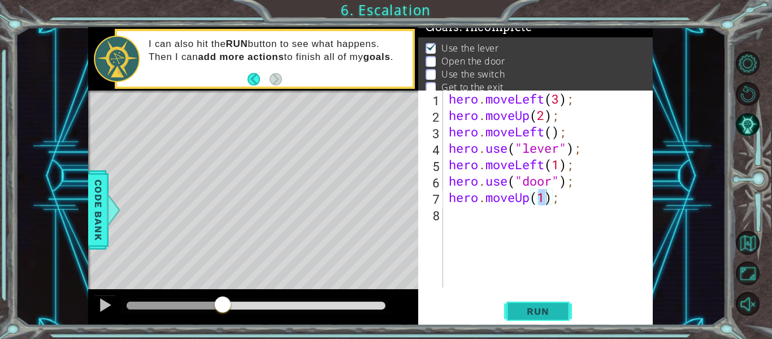
click at [530, 309] on span "Run" at bounding box center [538, 310] width 45 height 11
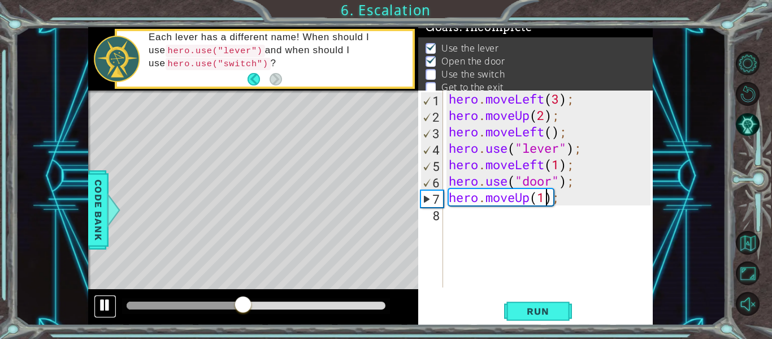
click at [106, 300] on div at bounding box center [105, 304] width 15 height 15
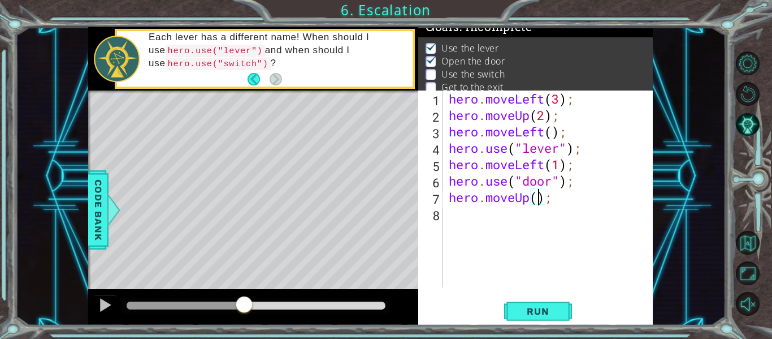
type textarea "hero.moveUp(2);"
click at [457, 215] on div "hero . moveLeft ( 3 ) ; hero . moveUp ( 2 ) ; hero . moveLeft ( ) ; hero . use …" at bounding box center [552, 204] width 210 height 229
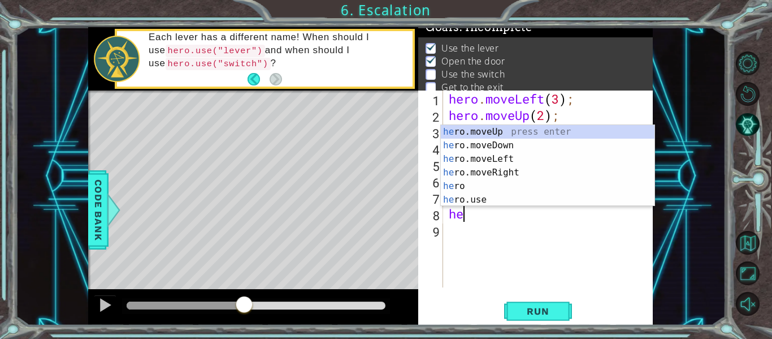
scroll to position [0, 1]
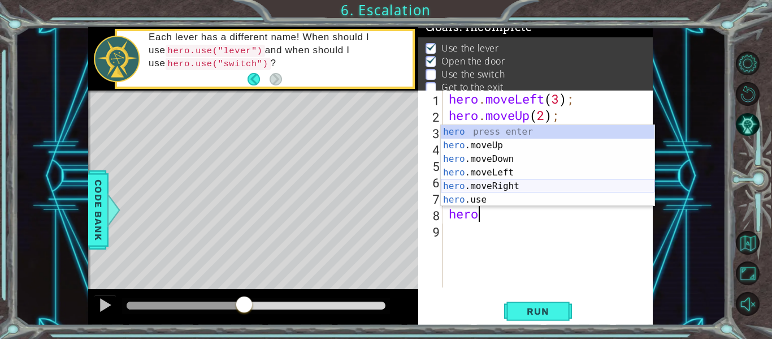
click at [477, 184] on div "hero press enter hero .moveUp press enter hero .moveDown press enter hero .move…" at bounding box center [548, 179] width 214 height 109
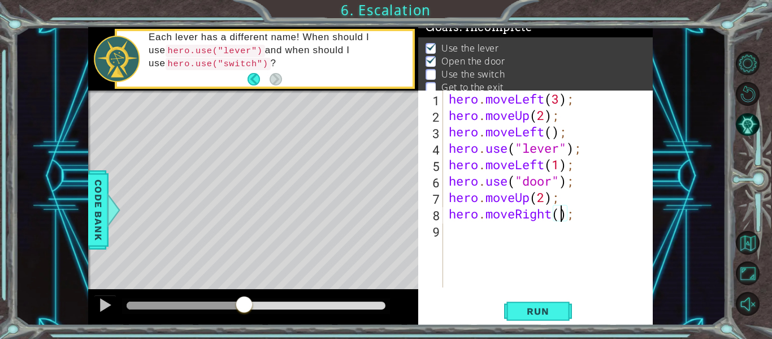
type textarea "hero.moveRight(3);"
click at [453, 235] on div "hero . moveLeft ( 3 ) ; hero . moveUp ( 2 ) ; hero . moveLeft ( ) ; hero . use …" at bounding box center [552, 204] width 210 height 229
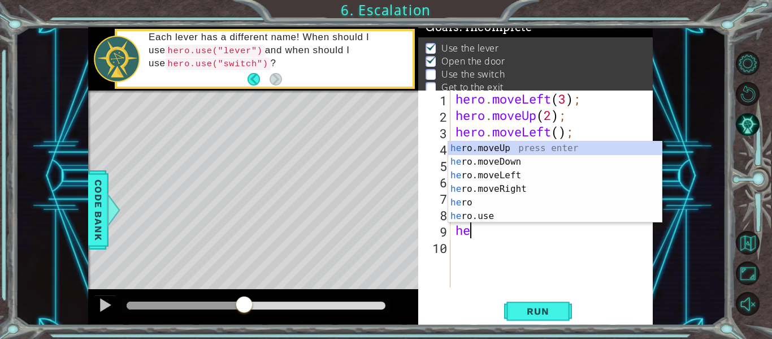
scroll to position [0, 0]
type textarea "h"
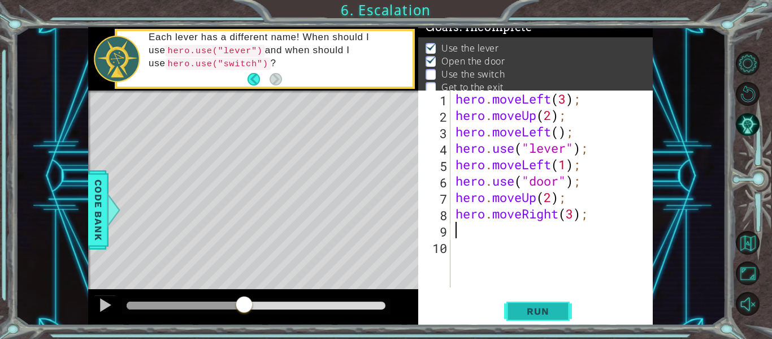
click at [525, 317] on button "Run" at bounding box center [538, 311] width 68 height 23
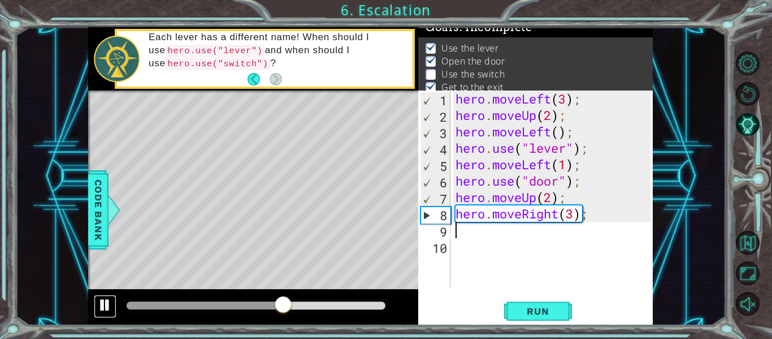
click at [104, 310] on div at bounding box center [105, 304] width 15 height 15
click at [570, 219] on div "hero . moveLeft ( 3 ) ; hero . moveUp ( 2 ) ; hero . moveLeft ( ) ; hero . use …" at bounding box center [554, 204] width 203 height 229
click at [575, 216] on div "hero . moveLeft ( 3 ) ; hero . moveUp ( 2 ) ; hero . moveLeft ( ) ; hero . use …" at bounding box center [554, 204] width 203 height 229
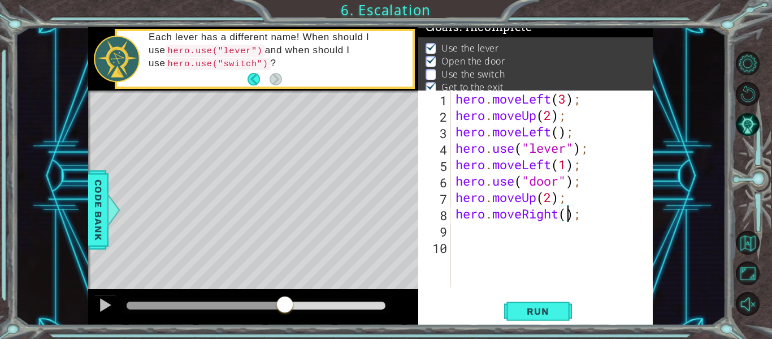
type textarea "hero.moveRight(2);"
click at [469, 234] on div "hero . moveLeft ( 3 ) ; hero . moveUp ( 2 ) ; hero . moveLeft ( ) ; hero . use …" at bounding box center [554, 204] width 203 height 229
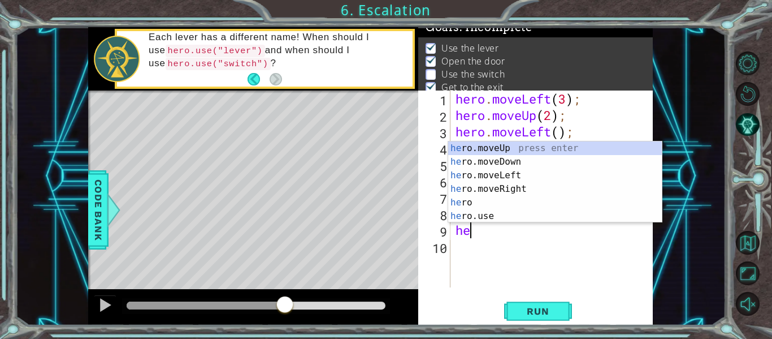
scroll to position [0, 1]
click at [490, 213] on div "her o.moveUp press enter her o.moveDown press enter her o.moveLeft press enter …" at bounding box center [555, 195] width 214 height 109
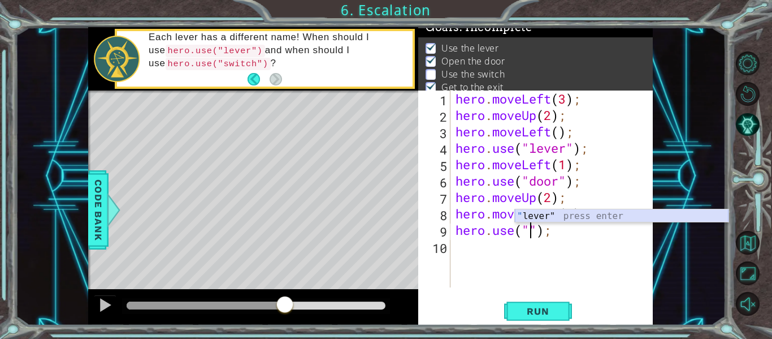
type textarea "hero.use("lever");"
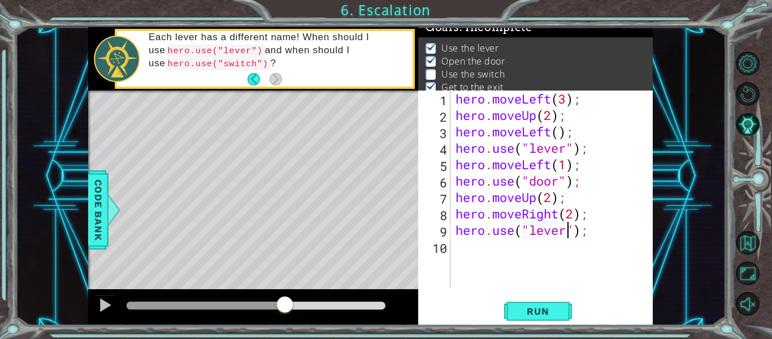
click at [464, 246] on div "hero . moveLeft ( 3 ) ; hero . moveUp ( 2 ) ; hero . moveLeft ( ) ; hero . use …" at bounding box center [554, 204] width 203 height 229
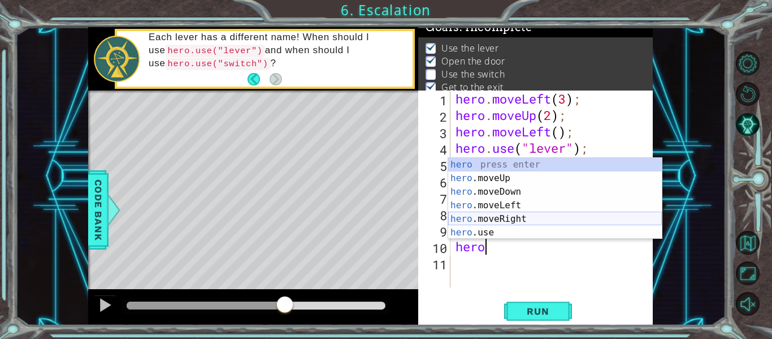
click at [480, 216] on div "hero press enter hero .moveUp press enter hero .moveDown press enter hero .move…" at bounding box center [555, 212] width 214 height 109
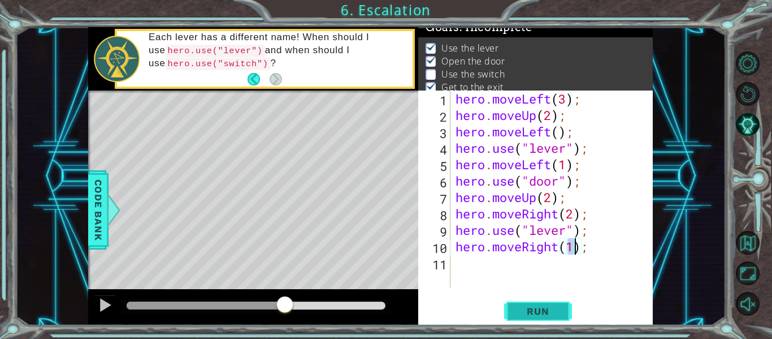
click at [539, 319] on button "Run" at bounding box center [538, 311] width 68 height 23
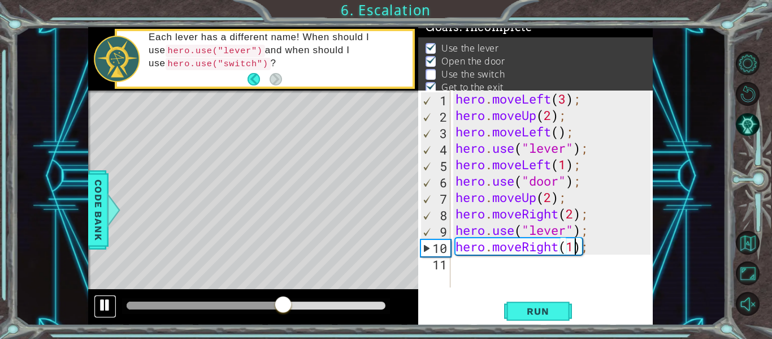
click at [107, 304] on div at bounding box center [105, 304] width 15 height 15
click at [572, 215] on div "hero . moveLeft ( 3 ) ; hero . moveUp ( 2 ) ; hero . moveLeft ( ) ; hero . use …" at bounding box center [554, 204] width 203 height 229
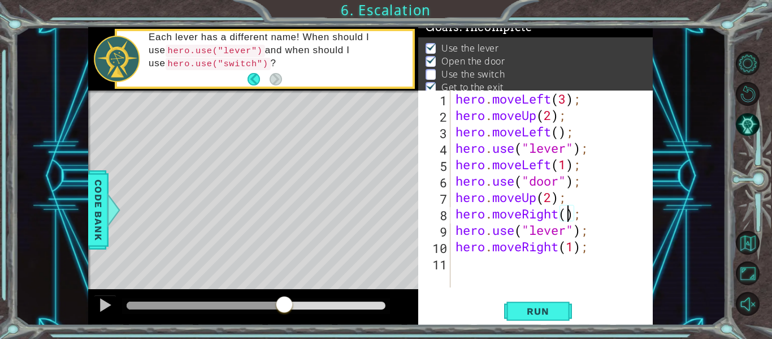
scroll to position [0, 6]
click at [530, 307] on span "Run" at bounding box center [538, 310] width 45 height 11
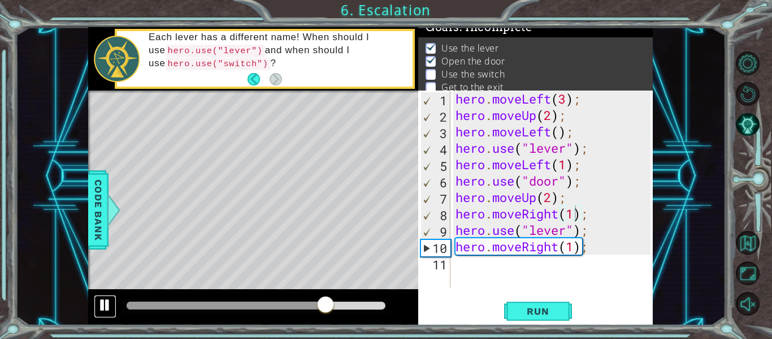
click at [106, 308] on div at bounding box center [105, 304] width 15 height 15
click at [562, 232] on div "hero . moveLeft ( 3 ) ; hero . moveUp ( 2 ) ; hero . moveLeft ( ) ; hero . use …" at bounding box center [554, 204] width 203 height 229
click at [569, 231] on div "hero . moveLeft ( 3 ) ; hero . moveUp ( 2 ) ; hero . moveLeft ( ) ; hero . use …" at bounding box center [554, 204] width 203 height 229
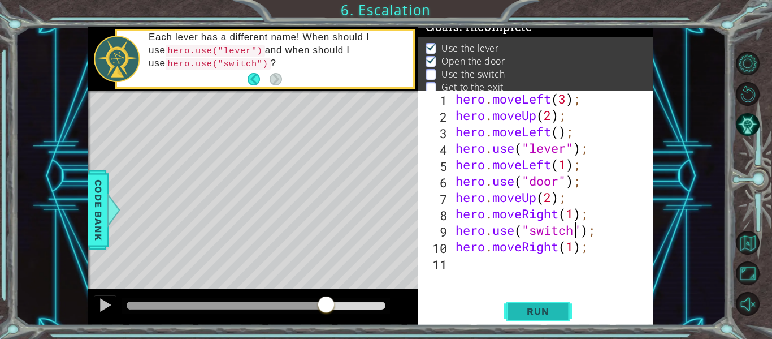
click at [544, 305] on span "Run" at bounding box center [538, 310] width 45 height 11
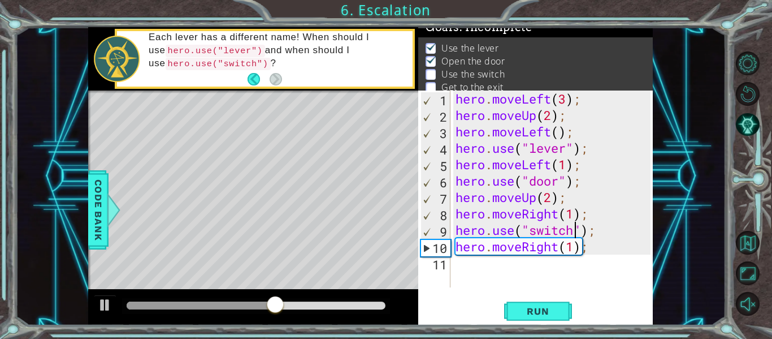
click at [574, 213] on div "hero . moveLeft ( 3 ) ; hero . moveUp ( 2 ) ; hero . moveLeft ( ) ; hero . use …" at bounding box center [554, 204] width 203 height 229
type textarea "hero.moveRight(2);"
click at [522, 305] on span "Run" at bounding box center [538, 310] width 45 height 11
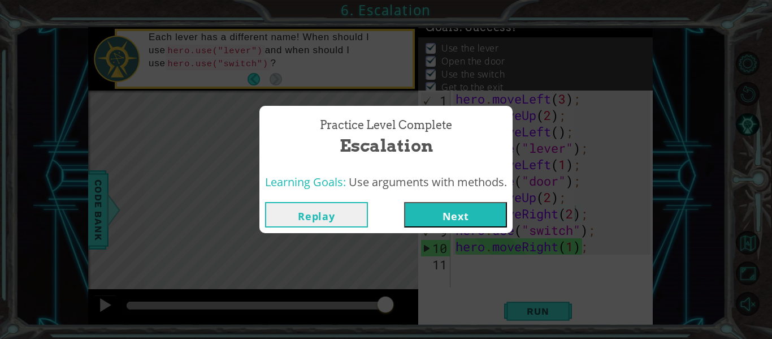
click at [467, 215] on button "Next" at bounding box center [455, 214] width 103 height 25
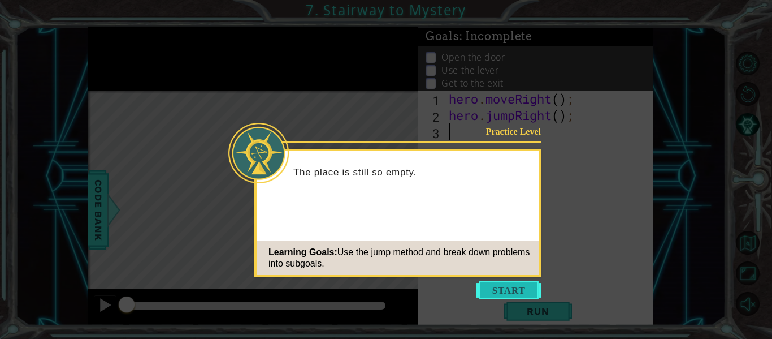
click at [522, 296] on button "Start" at bounding box center [509, 290] width 64 height 18
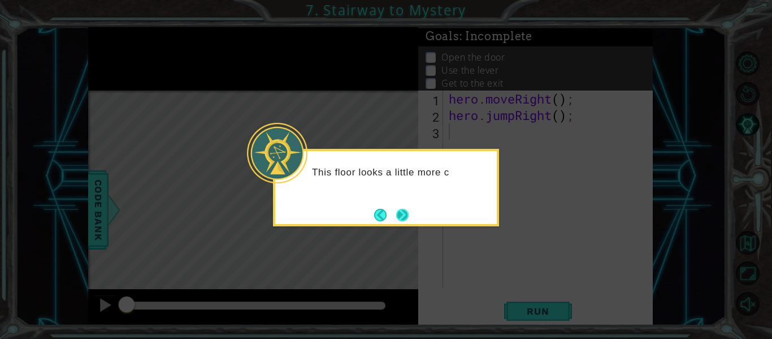
click at [405, 213] on button "Next" at bounding box center [402, 215] width 12 height 12
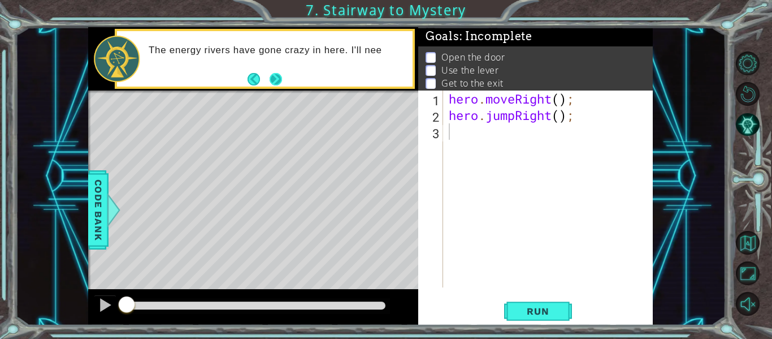
click at [278, 73] on button "Next" at bounding box center [276, 79] width 14 height 14
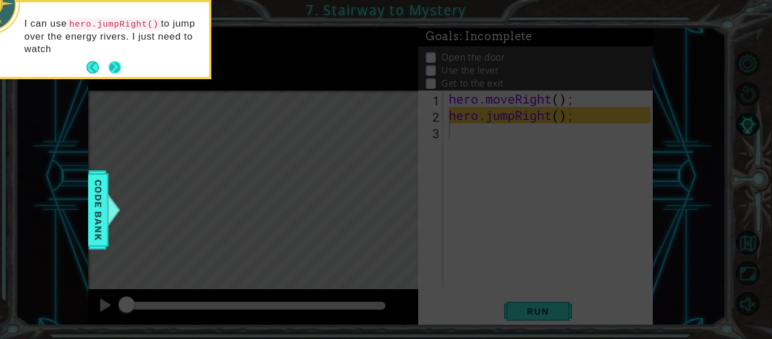
click at [116, 64] on button "Next" at bounding box center [115, 67] width 20 height 20
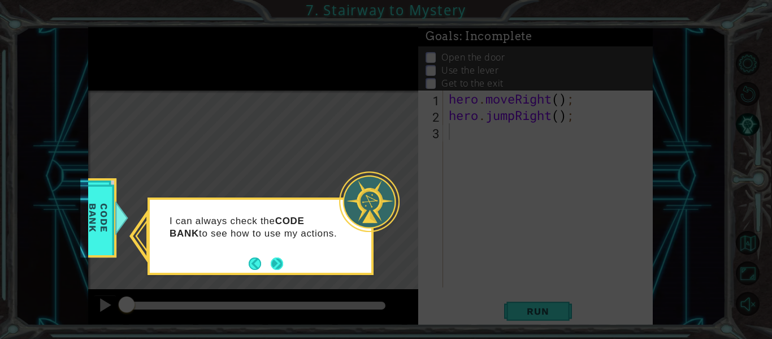
click at [278, 260] on button "Next" at bounding box center [277, 263] width 12 height 12
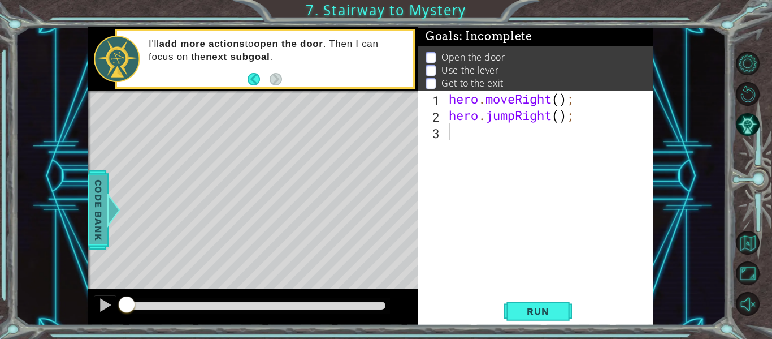
click at [108, 211] on div at bounding box center [114, 210] width 14 height 34
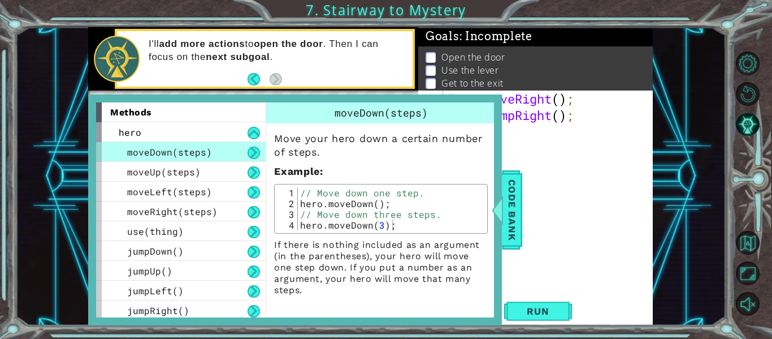
click at [513, 140] on div "hero . moveRight ( ) ; hero . jumpRight ( ) ;" at bounding box center [552, 204] width 210 height 229
click at [509, 218] on span "Code Bank" at bounding box center [512, 209] width 18 height 69
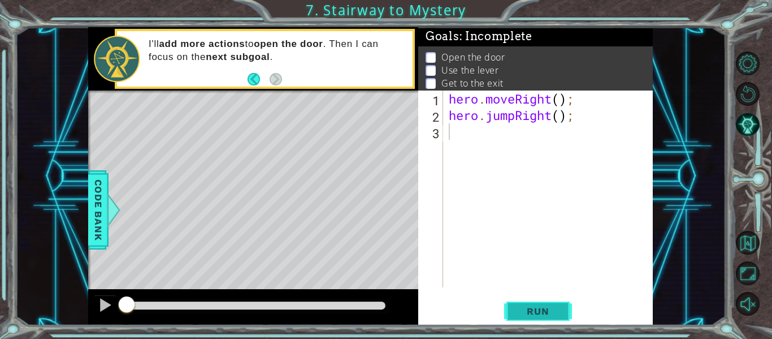
click at [534, 306] on span "Run" at bounding box center [538, 310] width 45 height 11
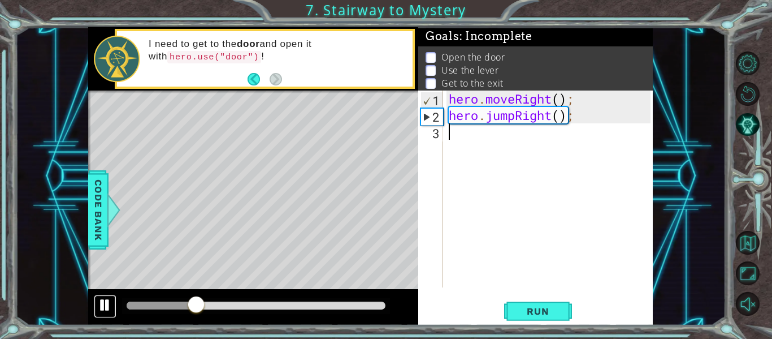
click at [102, 302] on div at bounding box center [105, 304] width 15 height 15
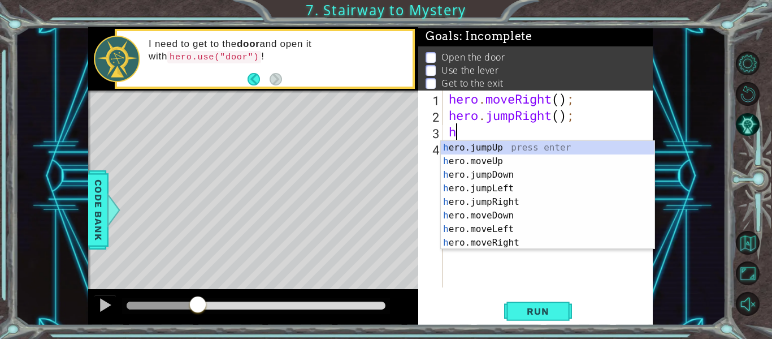
type textarea "her"
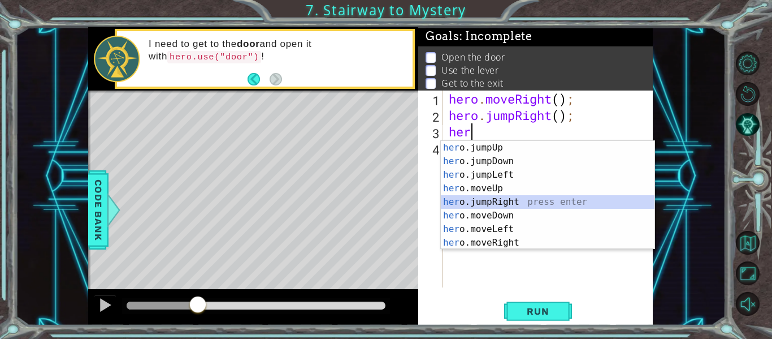
click at [510, 199] on div "her o.jumpUp press enter her o.jumpDown press enter her o.jumpLeft press enter …" at bounding box center [548, 209] width 214 height 136
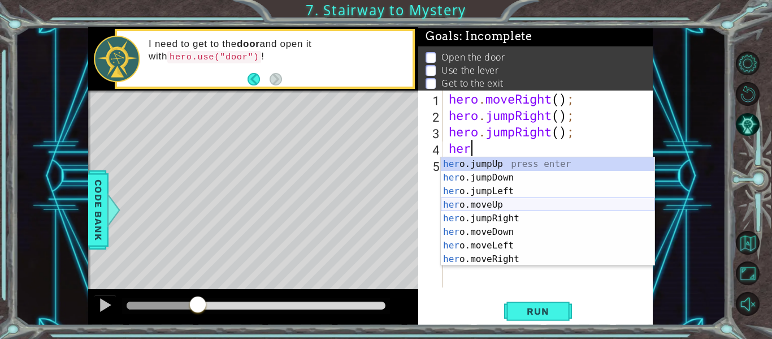
click at [485, 206] on div "her o.jumpUp press enter her o.jumpDown press enter her o.jumpLeft press enter …" at bounding box center [548, 225] width 214 height 136
type textarea "hero.moveUp(1);"
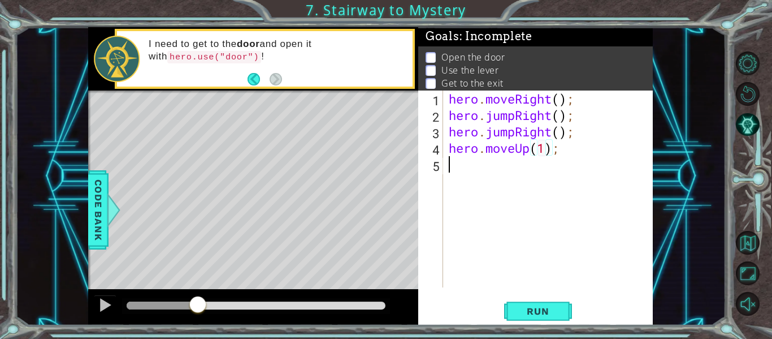
click at [454, 162] on div "hero . moveRight ( ) ; hero . jumpRight ( ) ; hero . jumpRight ( ) ; hero . mov…" at bounding box center [552, 204] width 210 height 229
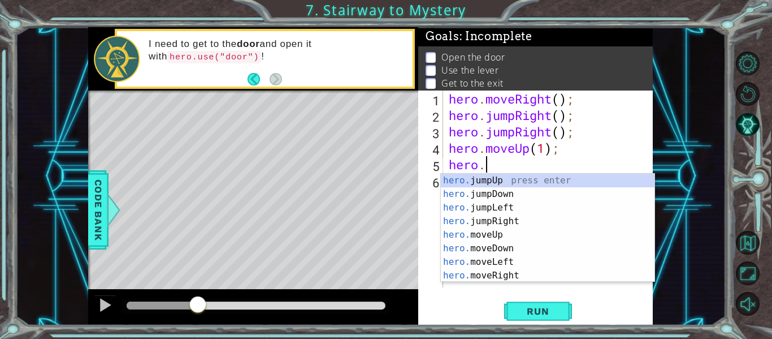
scroll to position [0, 2]
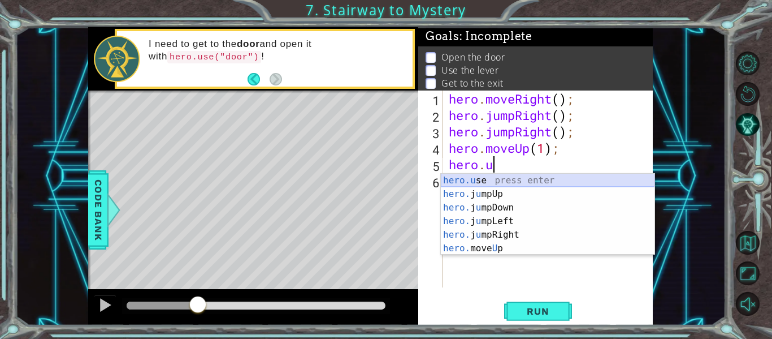
click at [547, 179] on div "hero.u se press enter hero. j u mpUp press enter hero. j u mpDown press enter h…" at bounding box center [548, 228] width 214 height 109
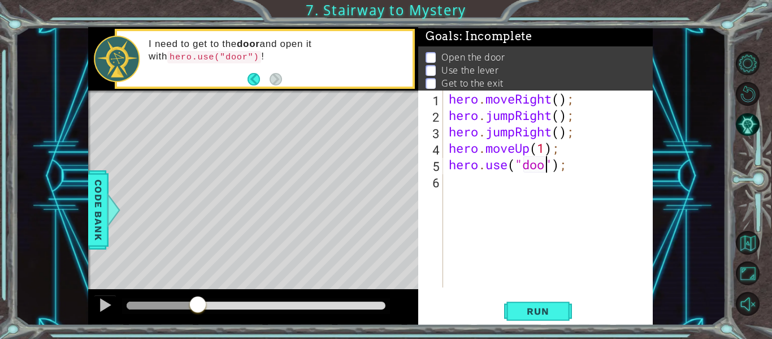
scroll to position [0, 5]
click at [558, 309] on span "Run" at bounding box center [538, 310] width 45 height 11
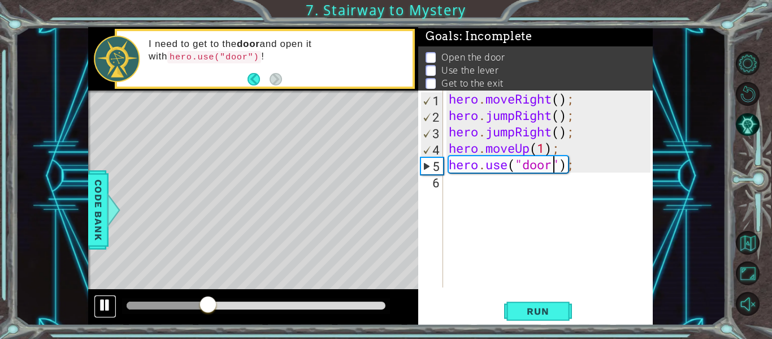
click at [101, 306] on div at bounding box center [105, 304] width 15 height 15
click at [553, 127] on div "hero . moveRight ( ) ; hero . jumpRight ( ) ; hero . jumpRight ( ) ; hero . mov…" at bounding box center [552, 204] width 210 height 229
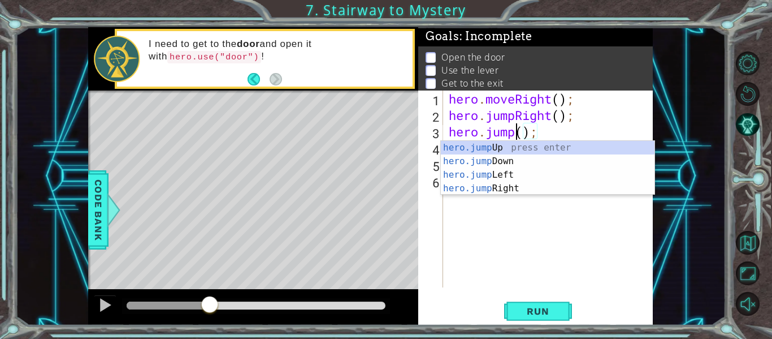
scroll to position [0, 2]
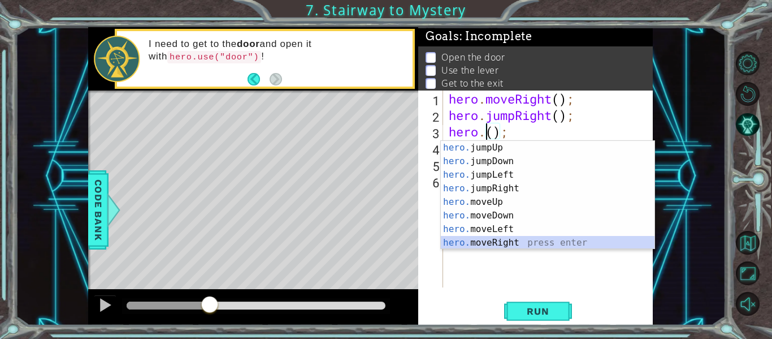
click at [500, 242] on div "hero. jumpUp press enter hero. jumpDown press enter hero. jumpLeft press enter …" at bounding box center [548, 209] width 214 height 136
type textarea "hero.moveRight(1);"
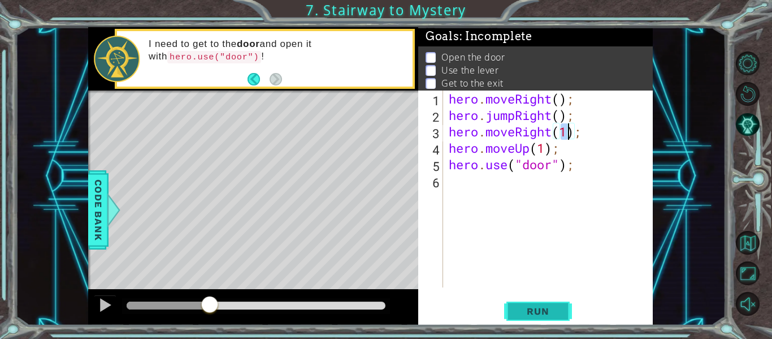
click at [535, 307] on span "Run" at bounding box center [538, 310] width 45 height 11
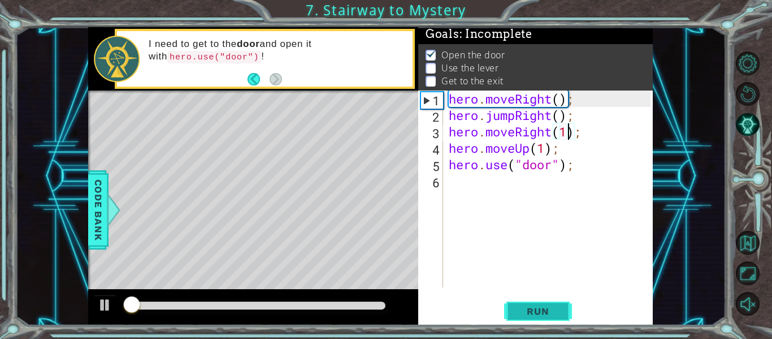
scroll to position [3, 0]
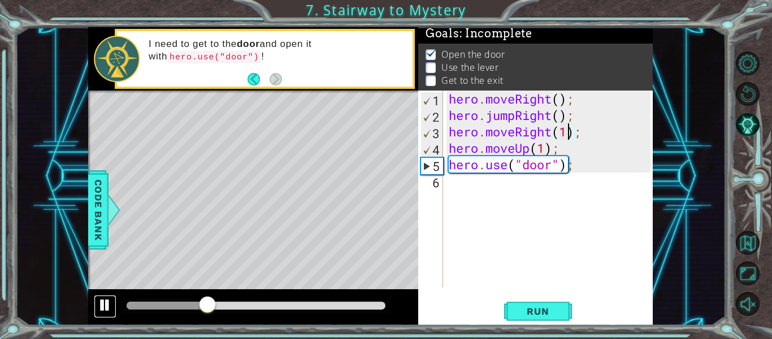
click at [107, 302] on div at bounding box center [105, 304] width 15 height 15
click at [460, 181] on div "hero . moveRight ( ) ; hero . jumpRight ( ) ; hero . moveRight ( 1 ) ; hero . m…" at bounding box center [552, 204] width 210 height 229
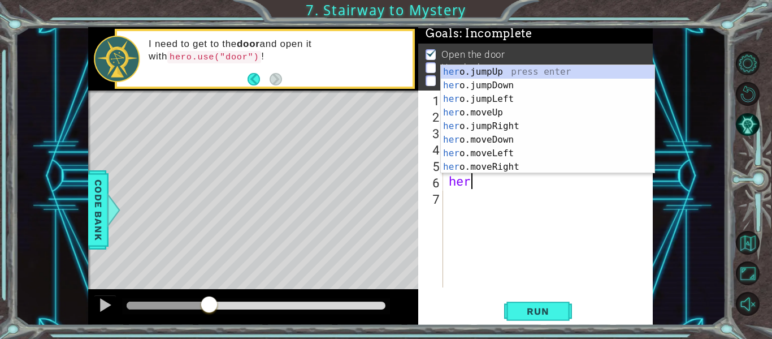
scroll to position [0, 1]
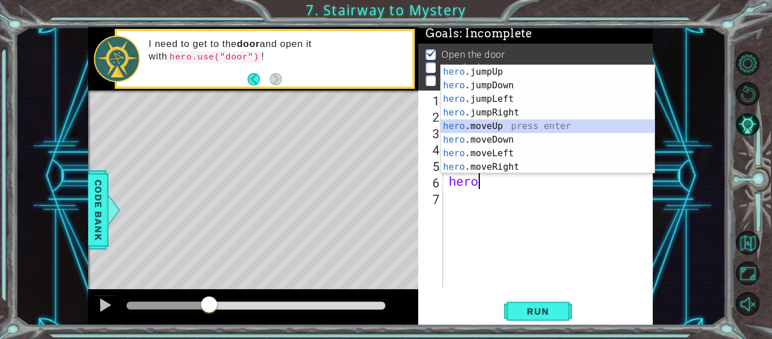
click at [461, 125] on div "hero .jumpUp press enter hero .jumpDown press enter hero .jumpLeft press enter …" at bounding box center [548, 133] width 214 height 136
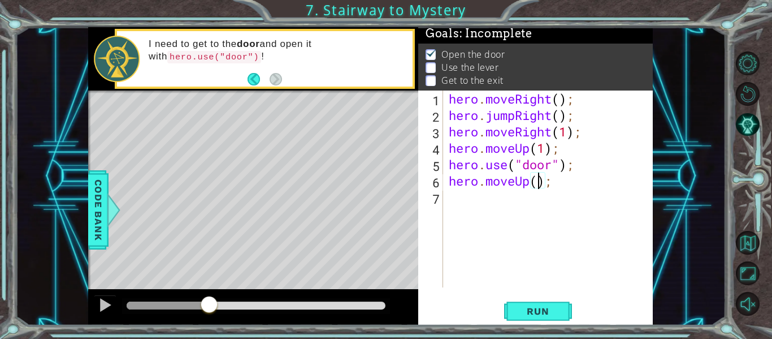
type textarea "hero.moveUp(2);"
click at [452, 200] on div "hero . moveRight ( ) ; hero . jumpRight ( ) ; hero . moveRight ( 1 ) ; hero . m…" at bounding box center [552, 204] width 210 height 229
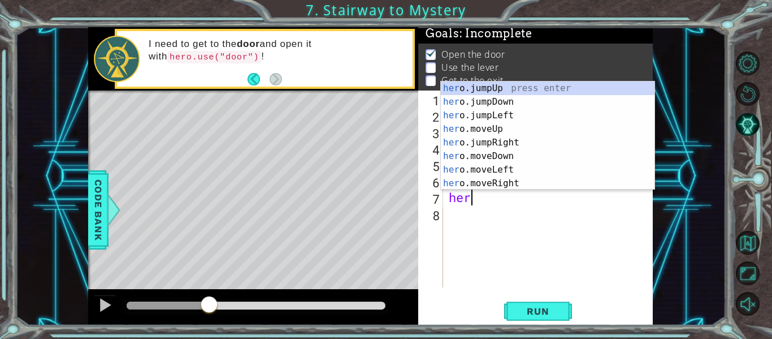
scroll to position [0, 1]
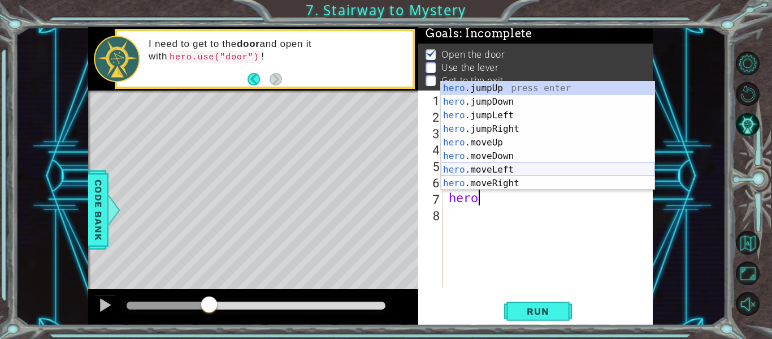
click at [479, 172] on div "hero .jumpUp press enter hero .jumpDown press enter hero .jumpLeft press enter …" at bounding box center [548, 149] width 214 height 136
type textarea "hero.moveLeft(1);"
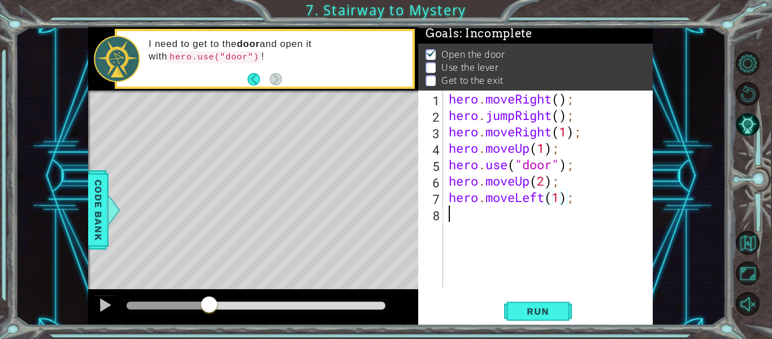
click at [452, 220] on div "hero . moveRight ( ) ; hero . jumpRight ( ) ; hero . moveRight ( 1 ) ; hero . m…" at bounding box center [552, 204] width 210 height 229
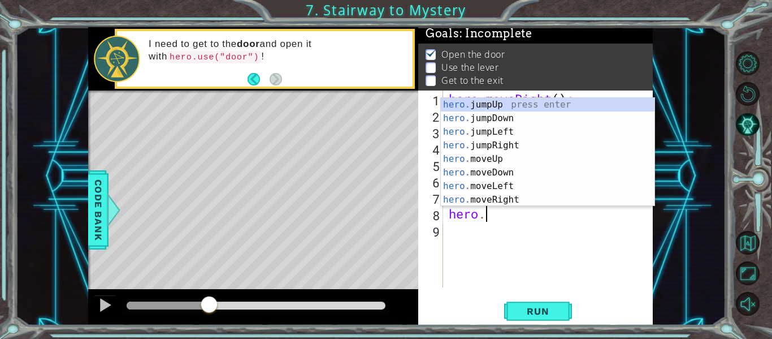
scroll to position [0, 2]
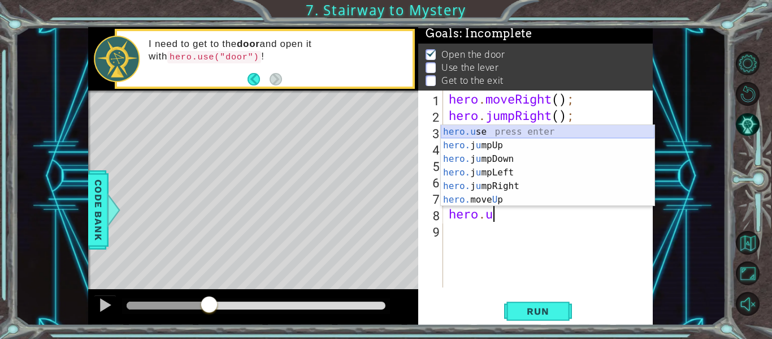
click at [467, 127] on div "hero.u se press enter hero. j u mpUp press enter hero. j u mpDown press enter h…" at bounding box center [548, 179] width 214 height 109
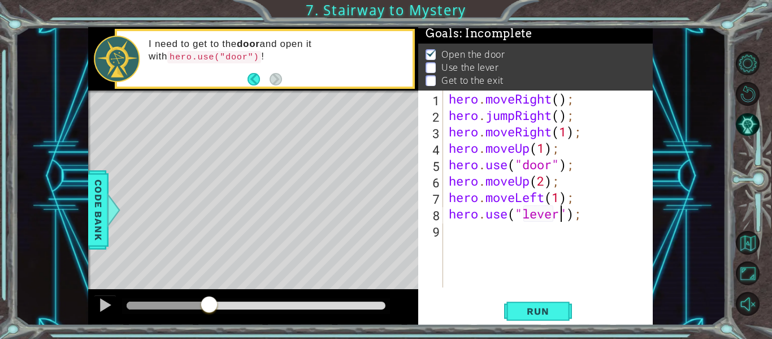
scroll to position [0, 6]
type textarea "hero.use("lever");"
click at [535, 312] on span "Run" at bounding box center [538, 310] width 45 height 11
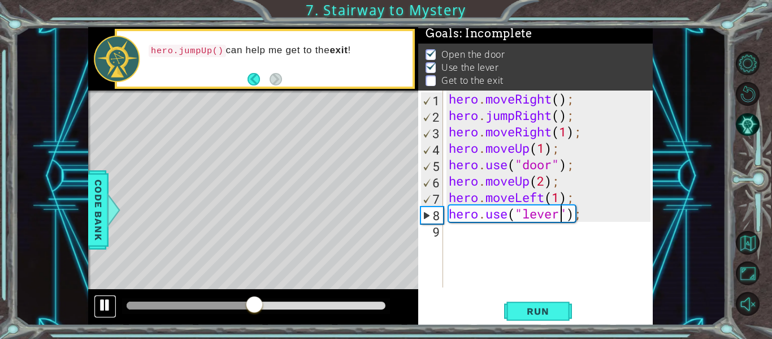
click at [105, 305] on div at bounding box center [105, 304] width 15 height 15
click at [443, 235] on div "hero.use("lever"); 1 2 3 4 5 6 7 8 9 hero . moveRight ( ) ; hero . jumpRight ( …" at bounding box center [534, 188] width 232 height 197
click at [458, 226] on div "hero . moveRight ( ) ; hero . jumpRight ( ) ; hero . moveRight ( 1 ) ; hero . m…" at bounding box center [552, 204] width 210 height 229
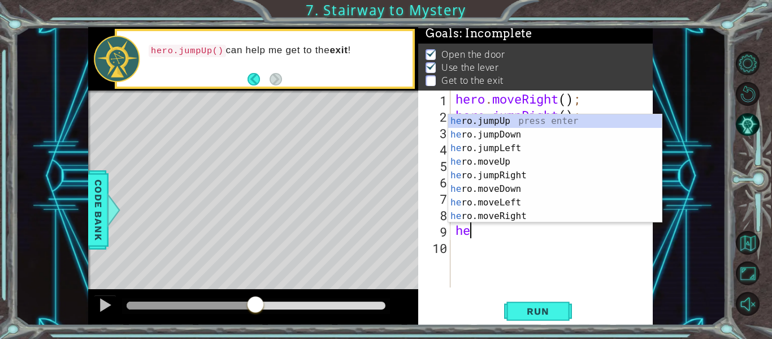
scroll to position [0, 1]
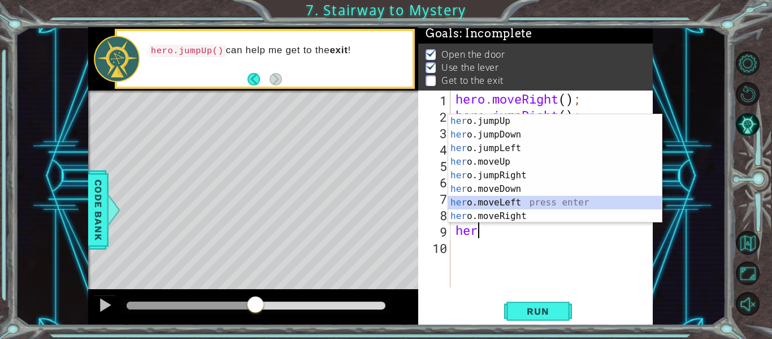
click at [492, 199] on div "her o.jumpUp press enter her o.jumpDown press enter her o.jumpLeft press enter …" at bounding box center [555, 182] width 214 height 136
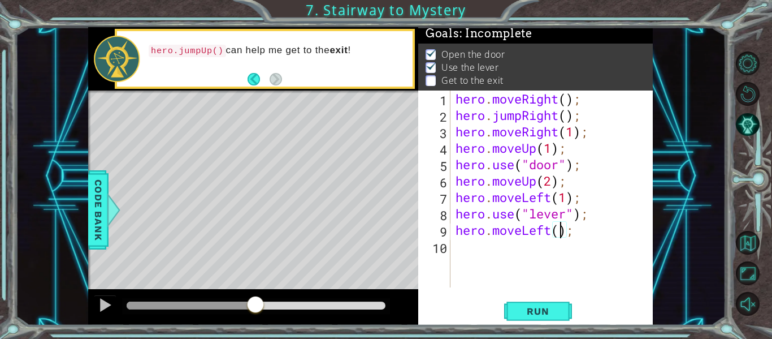
type textarea "hero.moveLeft(2);"
click at [465, 252] on div "hero . moveRight ( ) ; hero . jumpRight ( ) ; hero . moveRight ( 1 ) ; hero . m…" at bounding box center [554, 204] width 203 height 229
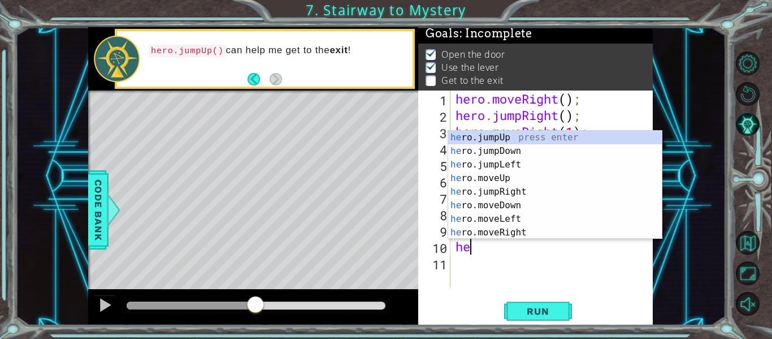
type textarea "her"
click at [513, 141] on div "her o.jumpUp press enter her o.jumpDown press enter her o.jumpLeft press enter …" at bounding box center [555, 199] width 214 height 136
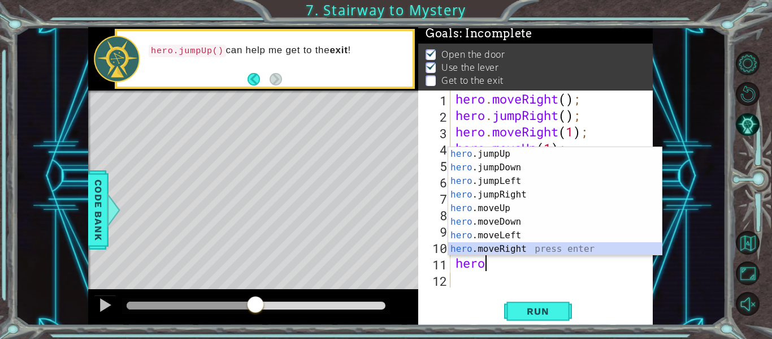
click at [524, 250] on div "hero .jumpUp press enter hero .jumpDown press enter hero .jumpLeft press enter …" at bounding box center [555, 215] width 214 height 136
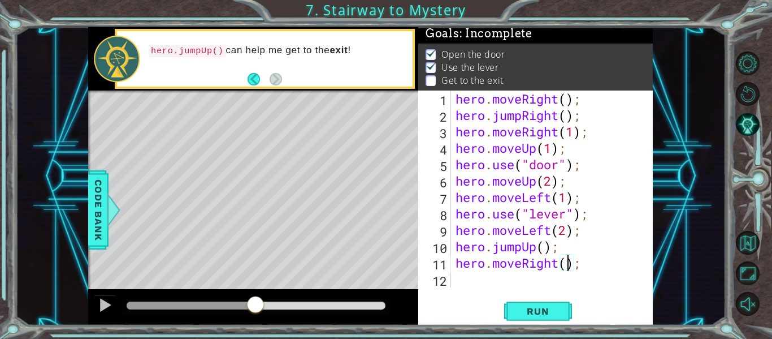
scroll to position [0, 6]
type textarea "hero.moveRight(2);"
click at [533, 313] on span "Run" at bounding box center [538, 310] width 45 height 11
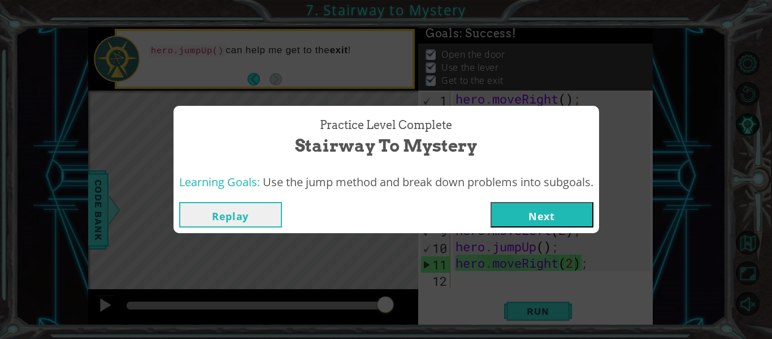
click at [549, 219] on button "Next" at bounding box center [542, 214] width 103 height 25
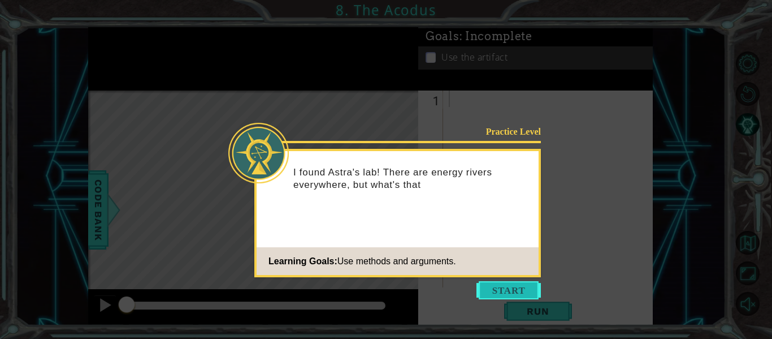
click at [518, 284] on button "Start" at bounding box center [509, 290] width 64 height 18
